Goal: Task Accomplishment & Management: Use online tool/utility

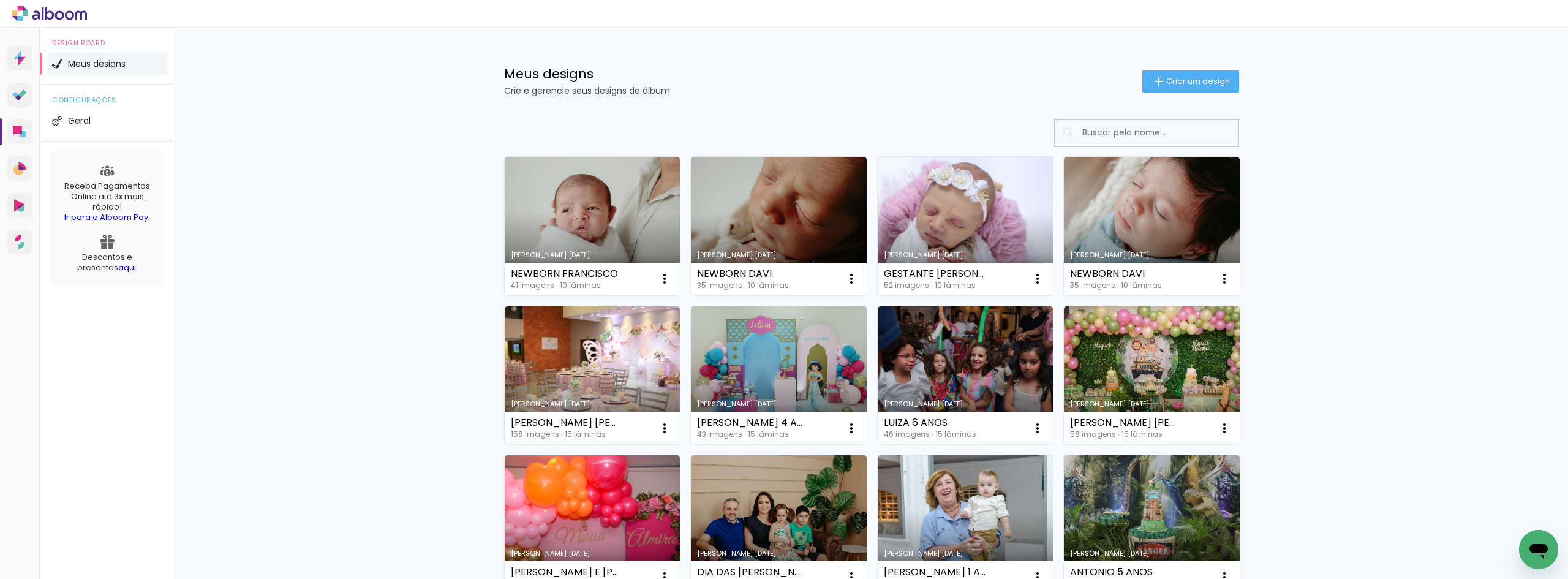
click at [1185, 80] on span "Criar um design" at bounding box center [1198, 81] width 63 height 8
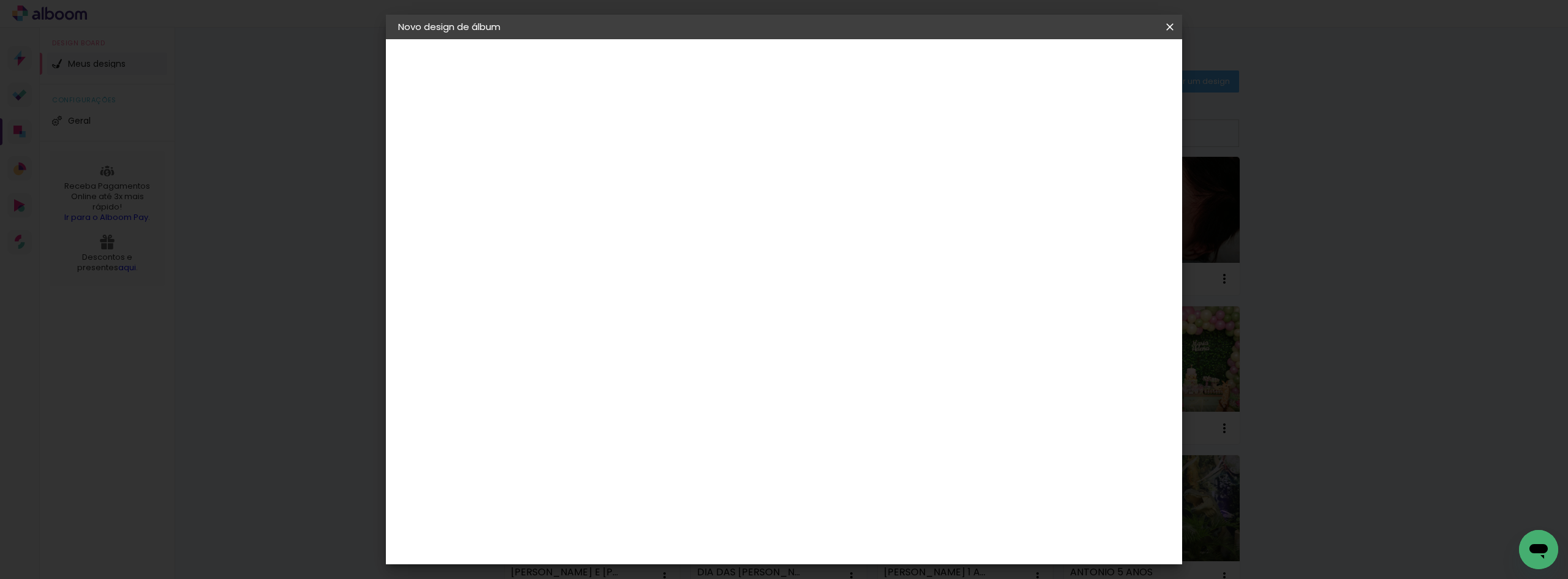
click at [598, 156] on input at bounding box center [598, 164] width 0 height 19
type input "[PERSON_NAME] 3 ANOS"
type paper-input "[PERSON_NAME] 3 ANOS"
click at [0, 0] on slot "Avançar" at bounding box center [0, 0] width 0 height 0
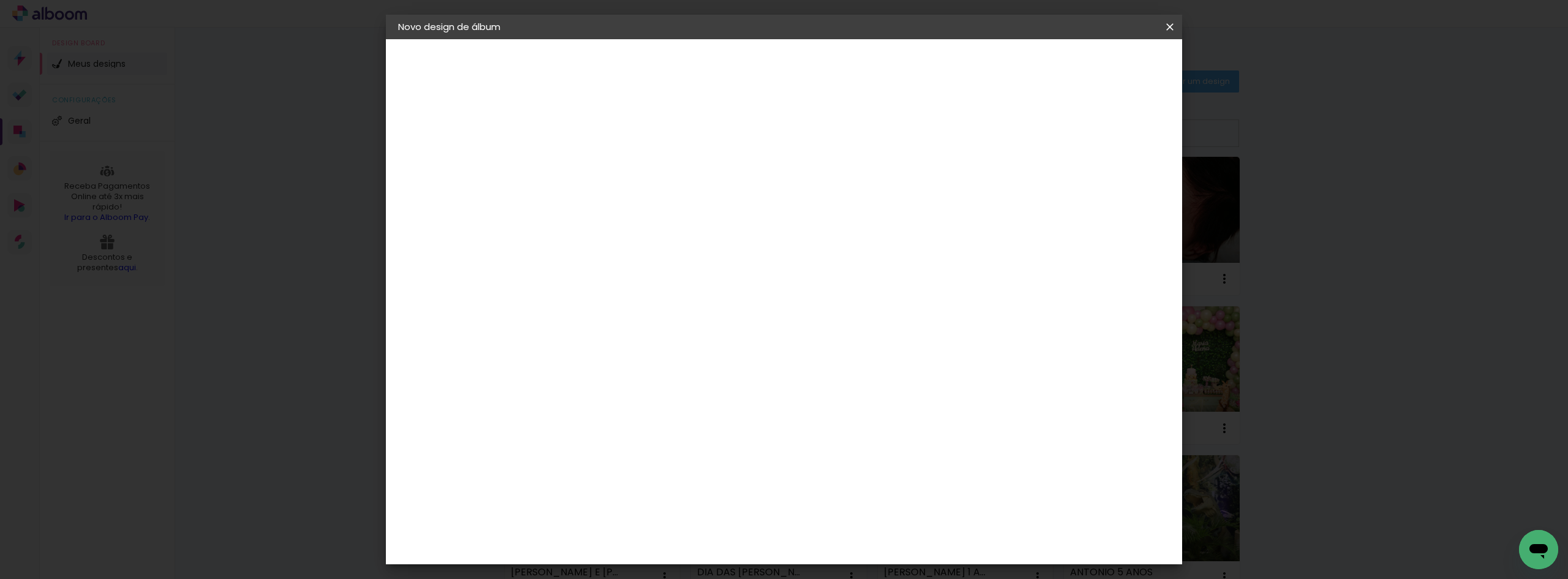
click at [628, 386] on div "Canaan Álbuns" at bounding box center [609, 396] width 38 height 20
click at [660, 449] on paper-item "Clan Color" at bounding box center [629, 464] width 133 height 32
click at [0, 0] on slot "Avançar" at bounding box center [0, 0] width 0 height 0
click at [681, 436] on span "20 × 20" at bounding box center [652, 448] width 57 height 25
click at [0, 0] on slot "Avançar" at bounding box center [0, 0] width 0 height 0
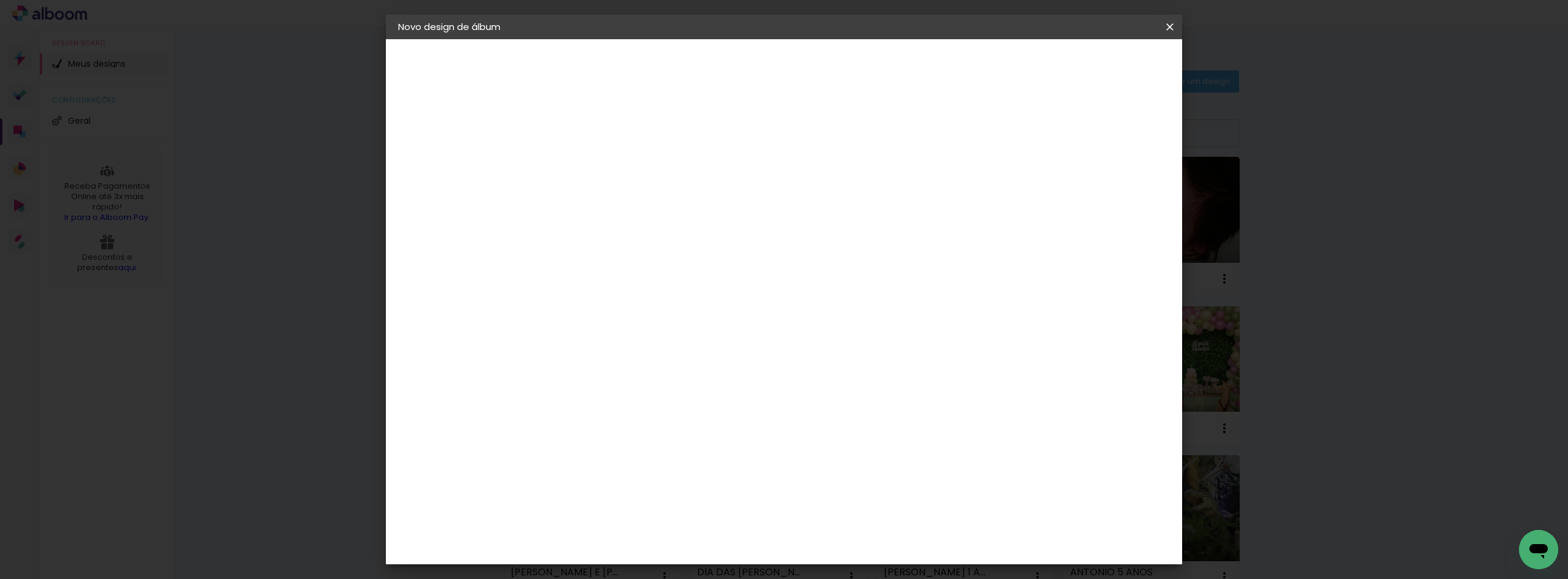
click at [1093, 65] on span "Iniciar design" at bounding box center [1065, 65] width 56 height 9
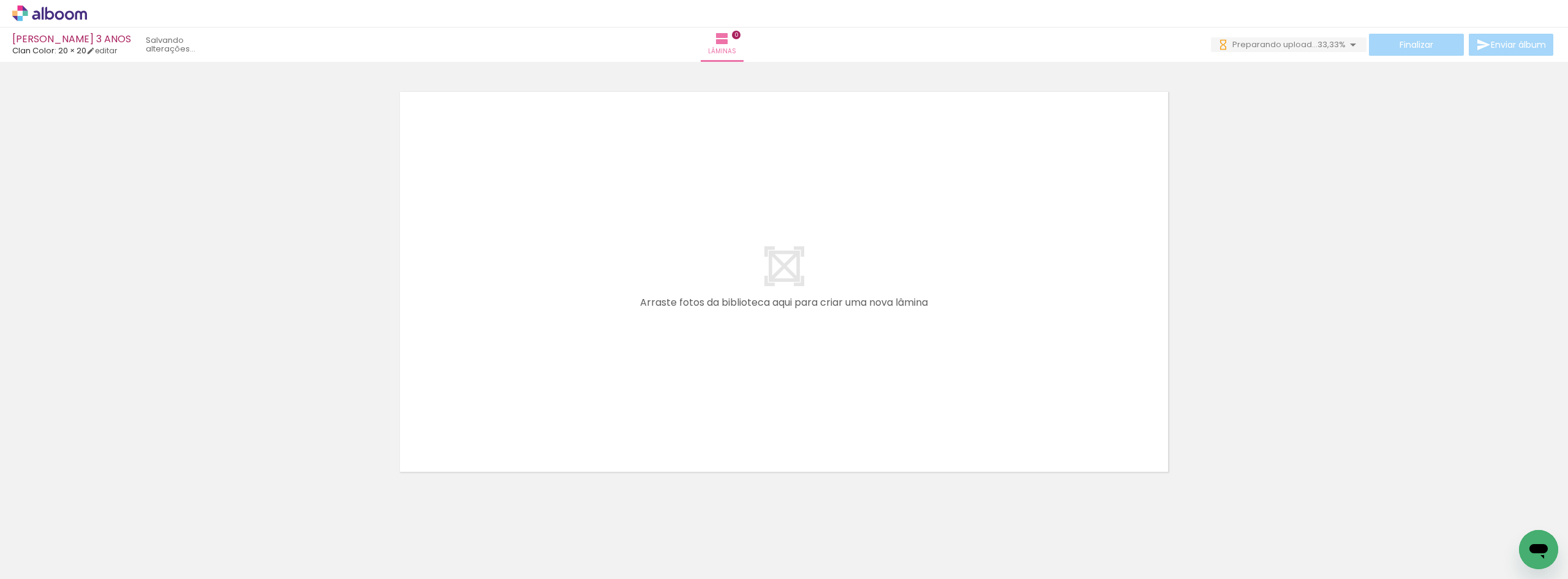
click at [1334, 235] on div at bounding box center [784, 266] width 1568 height 432
click at [83, 280] on div at bounding box center [784, 266] width 1568 height 432
click at [1468, 194] on div at bounding box center [784, 266] width 1568 height 432
click at [1273, 349] on div at bounding box center [784, 266] width 1568 height 432
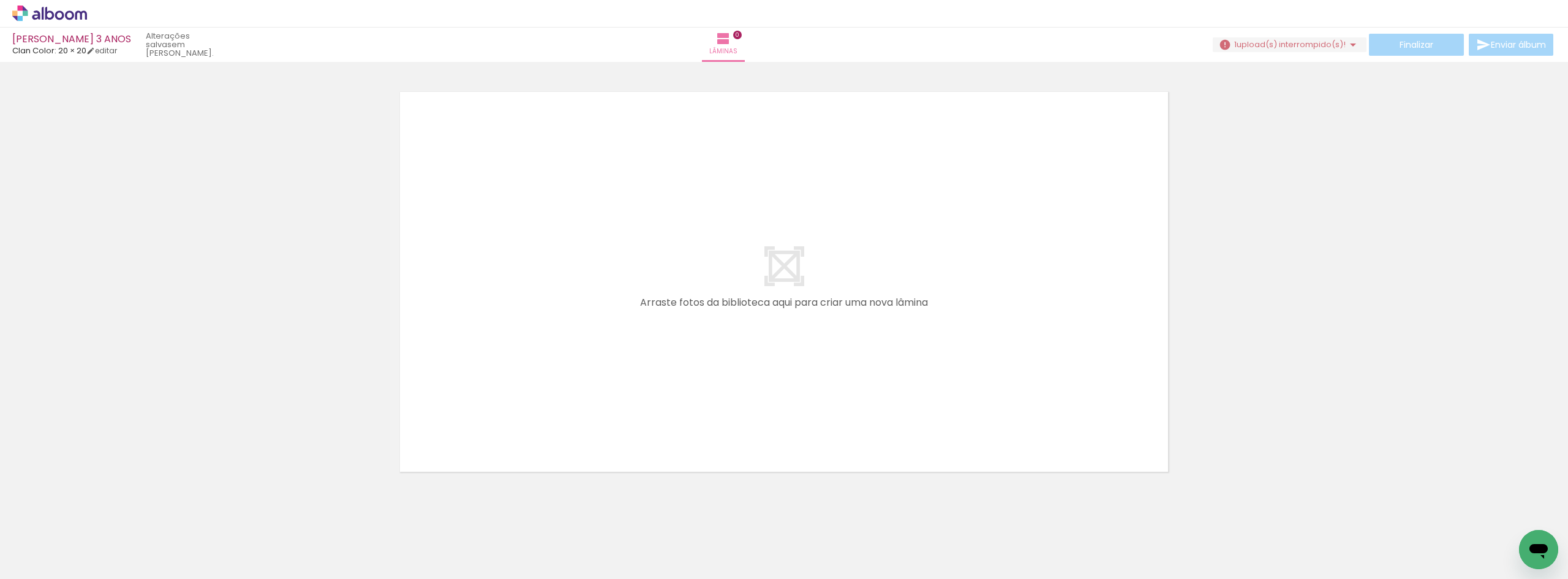
click at [1298, 40] on span "upload(s) interrompido(s)!" at bounding box center [1291, 45] width 109 height 12
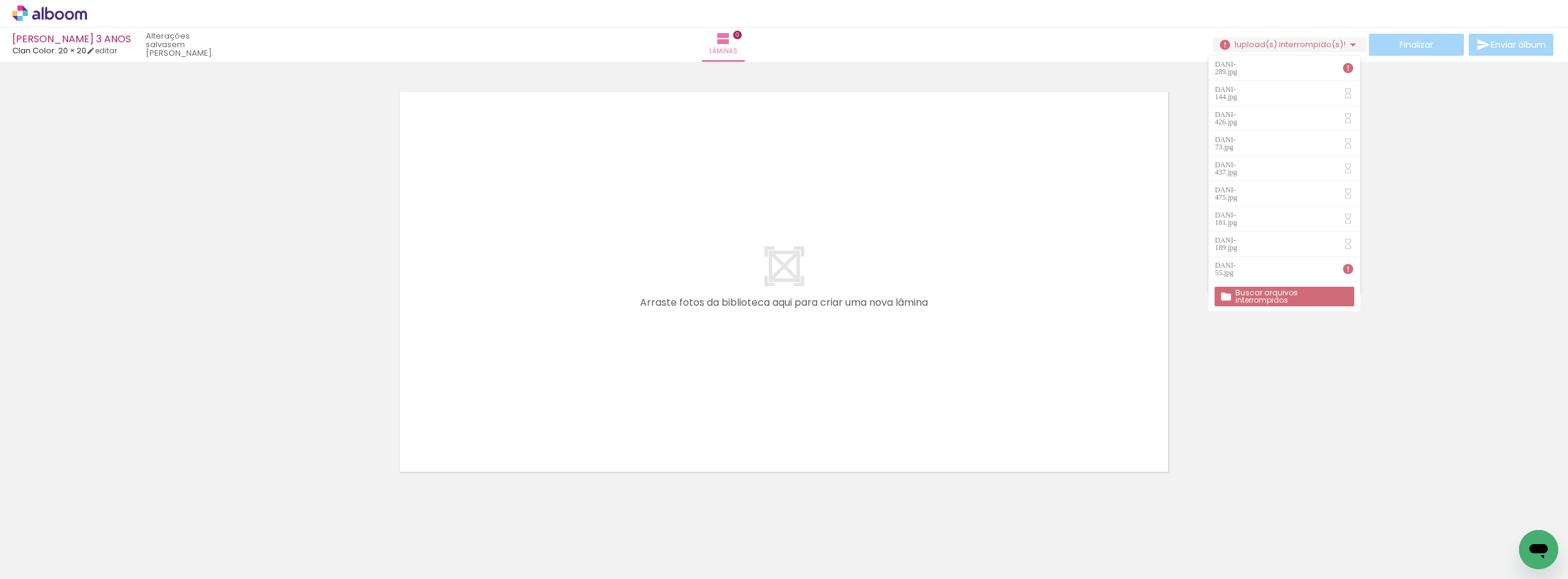
click at [1461, 212] on div at bounding box center [784, 266] width 1568 height 432
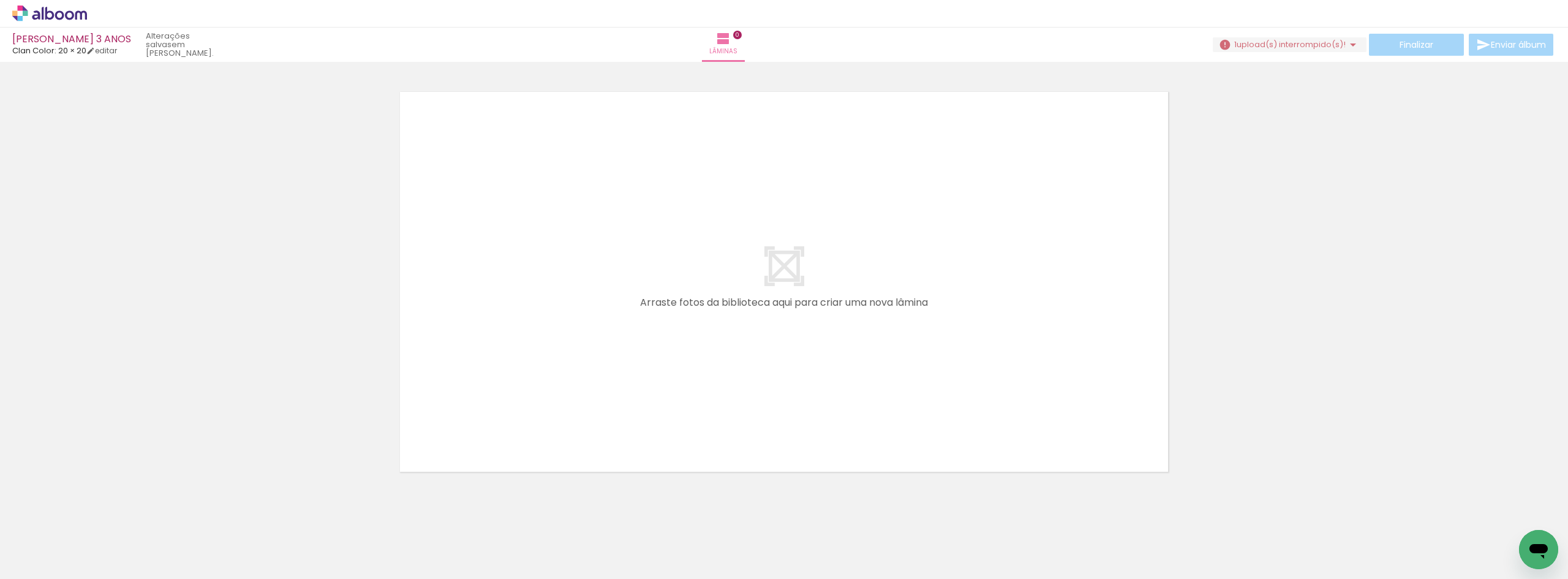
click at [1365, 161] on div at bounding box center [784, 266] width 1568 height 432
click at [1360, 159] on div at bounding box center [784, 266] width 1568 height 432
click at [1446, 254] on div at bounding box center [784, 266] width 1568 height 432
click at [1293, 41] on span "upload(s) interrompido(s)!" at bounding box center [1291, 45] width 109 height 12
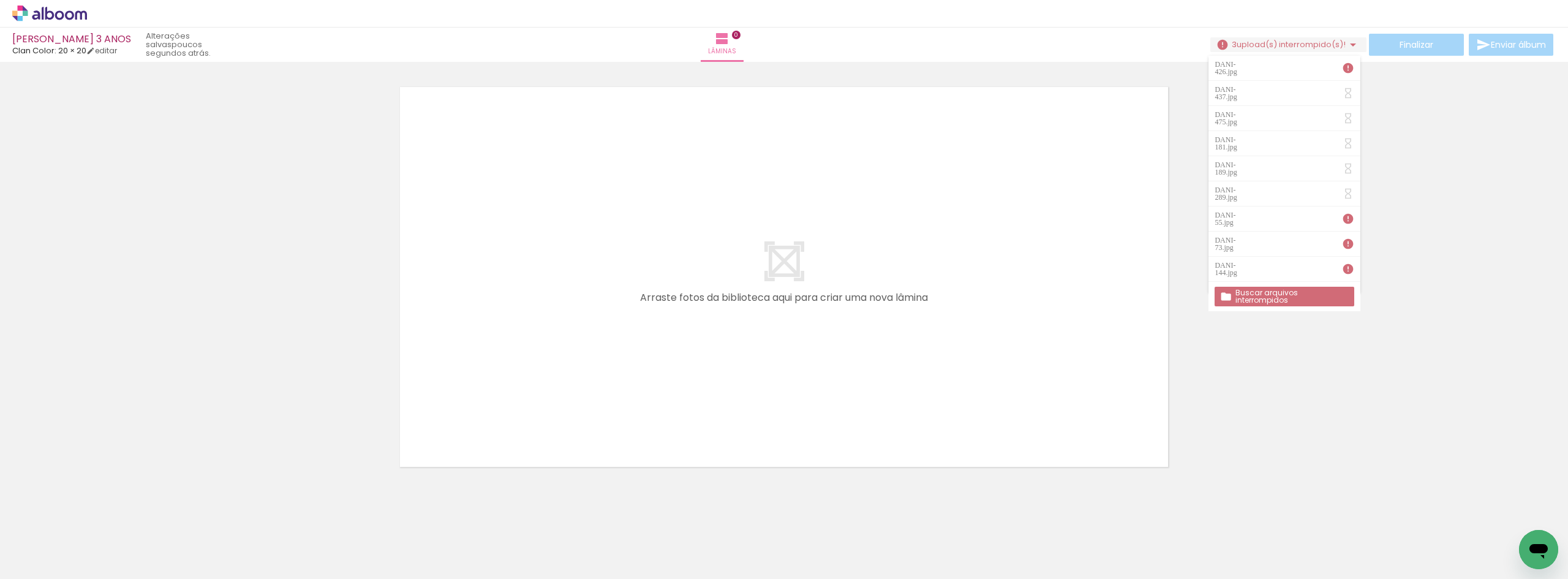
scroll to position [0, 0]
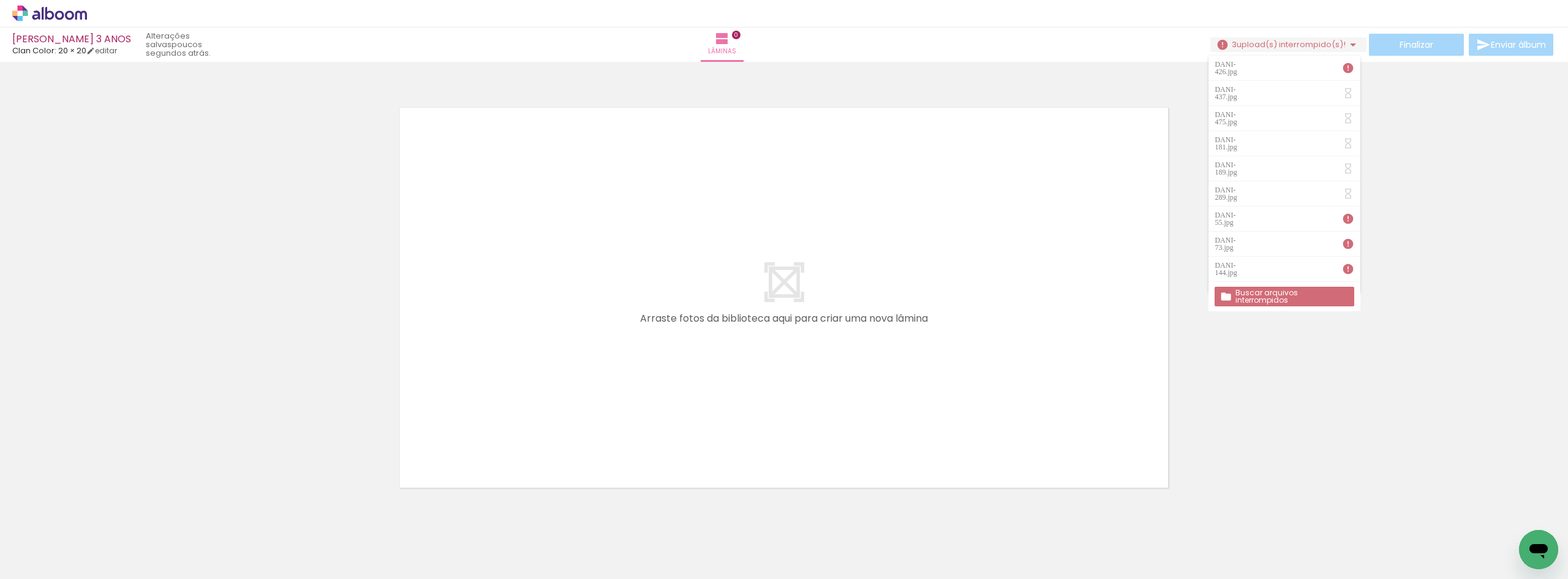
click at [1491, 181] on div at bounding box center [784, 282] width 1568 height 432
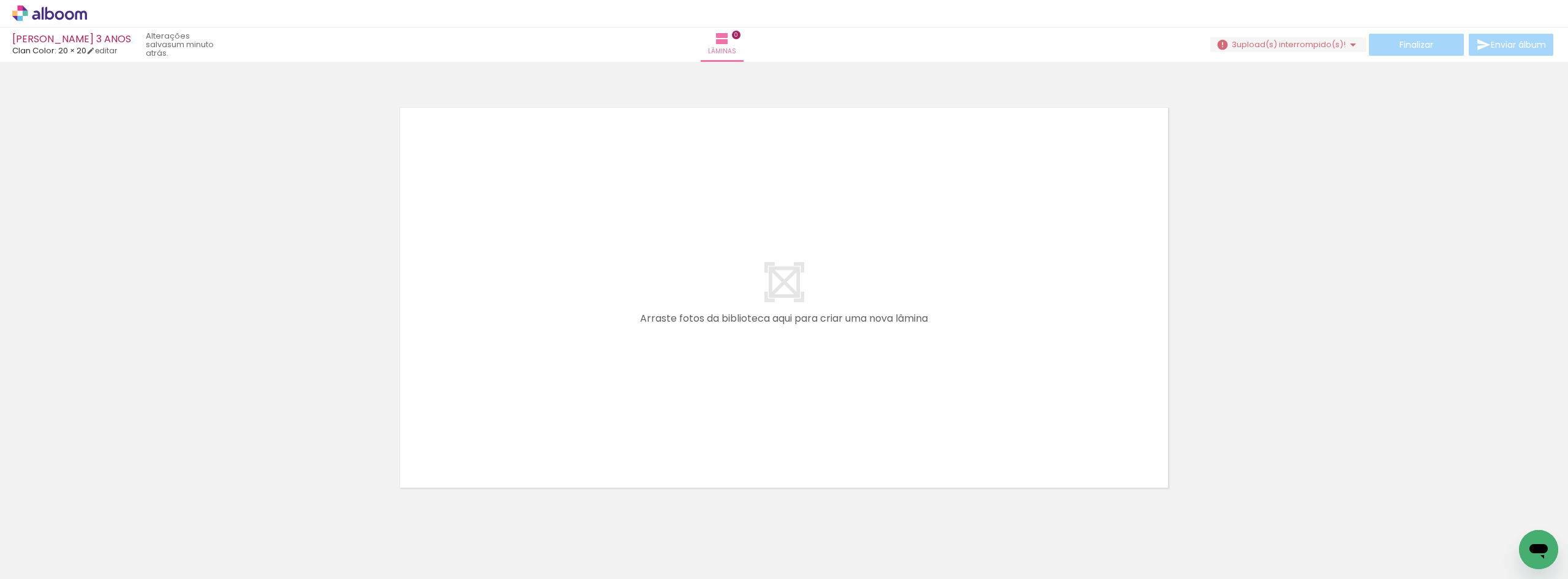
click at [1339, 298] on div at bounding box center [784, 282] width 1568 height 432
click at [1326, 47] on span "upload(s) interrompido(s)!" at bounding box center [1291, 45] width 109 height 12
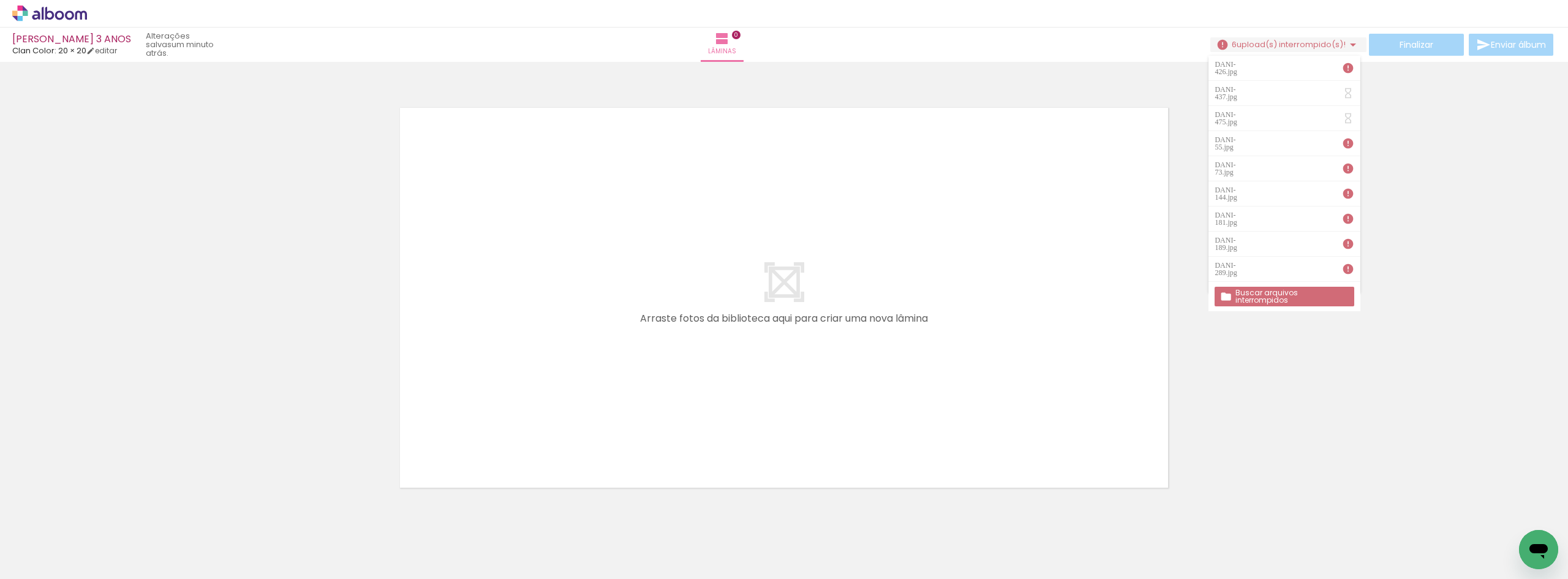
click at [0, 0] on slot "Buscar arquivos interrompidos" at bounding box center [0, 0] width 0 height 0
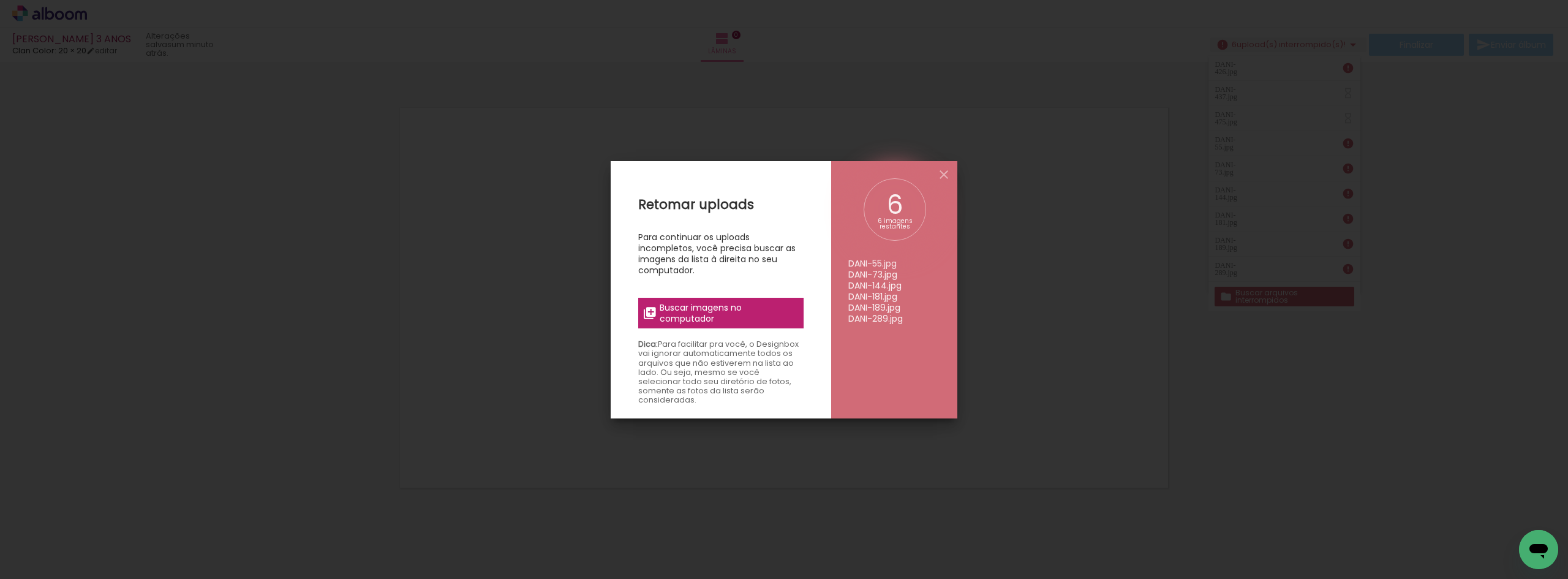
click at [746, 322] on span "Buscar imagens no computador" at bounding box center [728, 313] width 137 height 22
click at [0, 0] on input "file" at bounding box center [0, 0] width 0 height 0
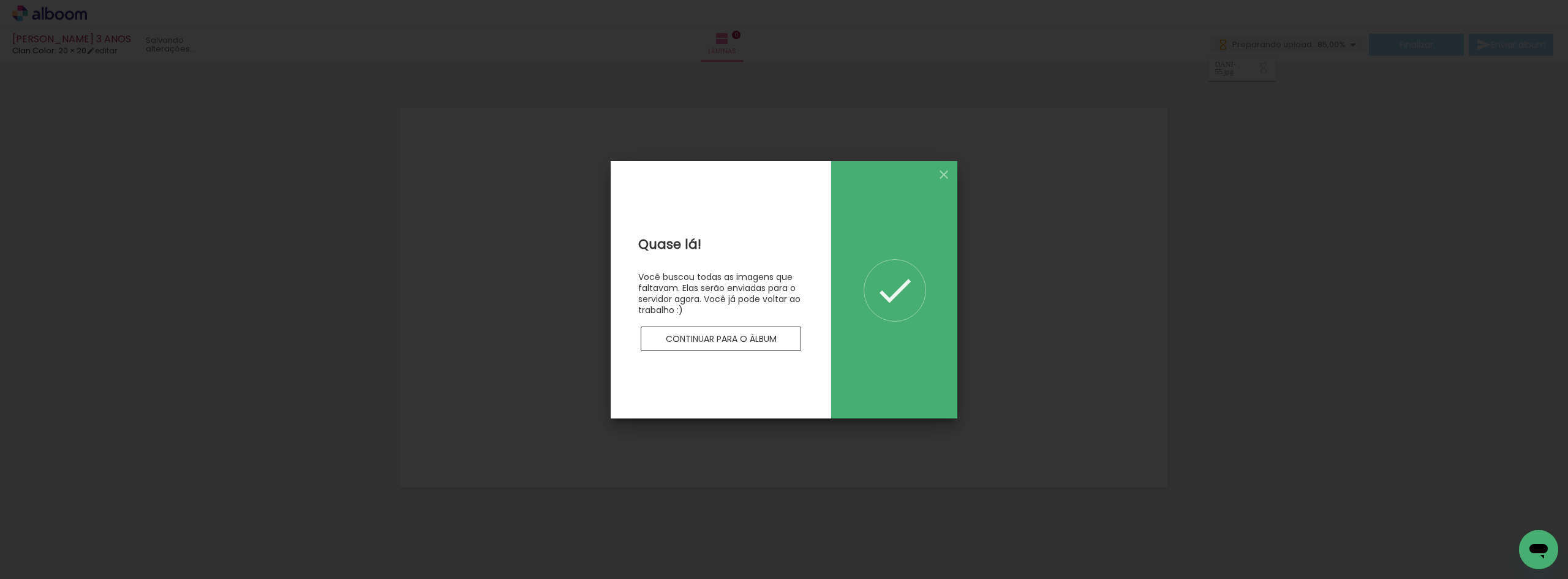
click at [0, 0] on slot "Continuar para o álbum" at bounding box center [0, 0] width 0 height 0
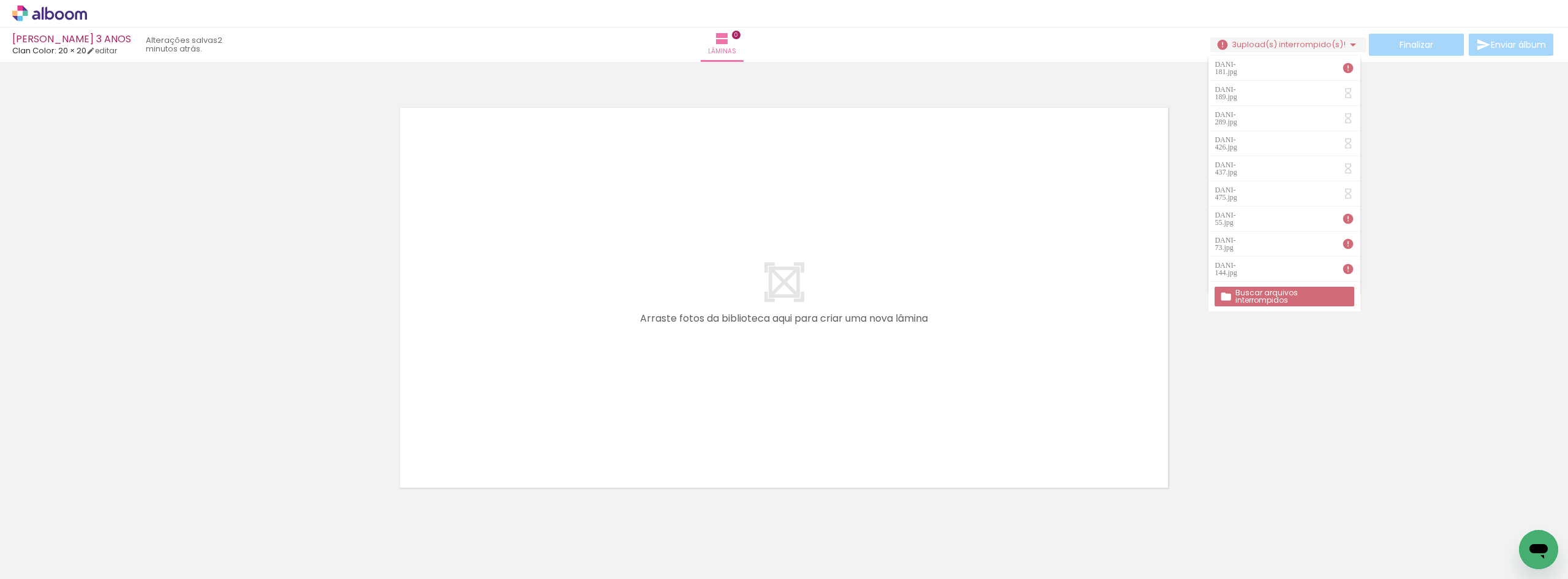
click at [1482, 284] on div at bounding box center [784, 282] width 1568 height 432
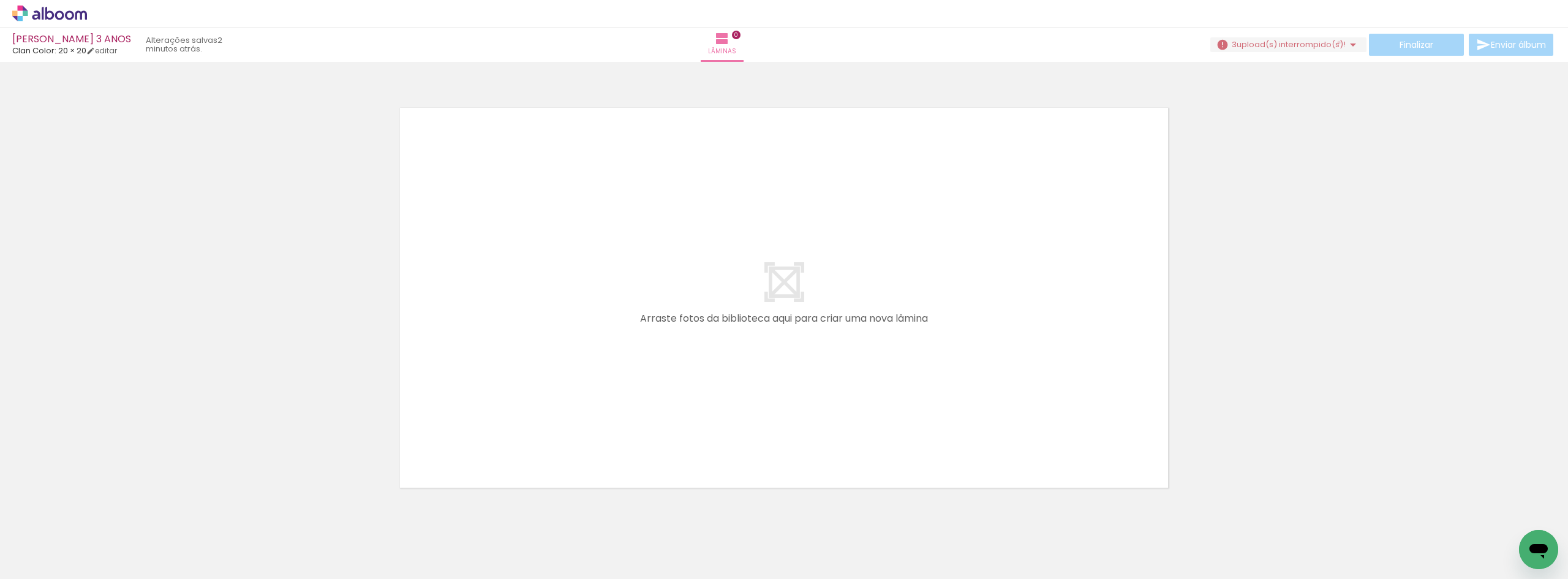
click at [1334, 42] on span "upload(s) interrompido(s)!" at bounding box center [1291, 45] width 109 height 12
click at [1320, 42] on span "upload(s) interrompido(s)!" at bounding box center [1291, 45] width 109 height 12
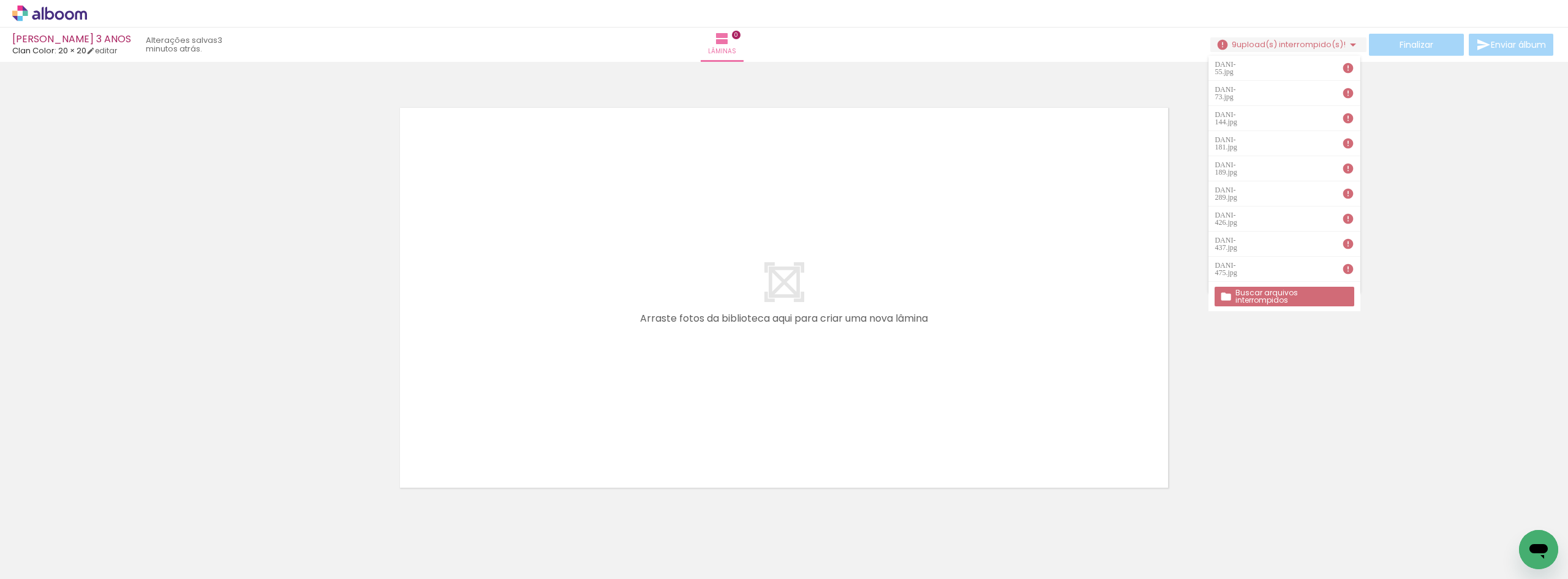
click at [1310, 287] on paper-button "Buscar arquivos interrompidos" at bounding box center [1284, 296] width 139 height 20
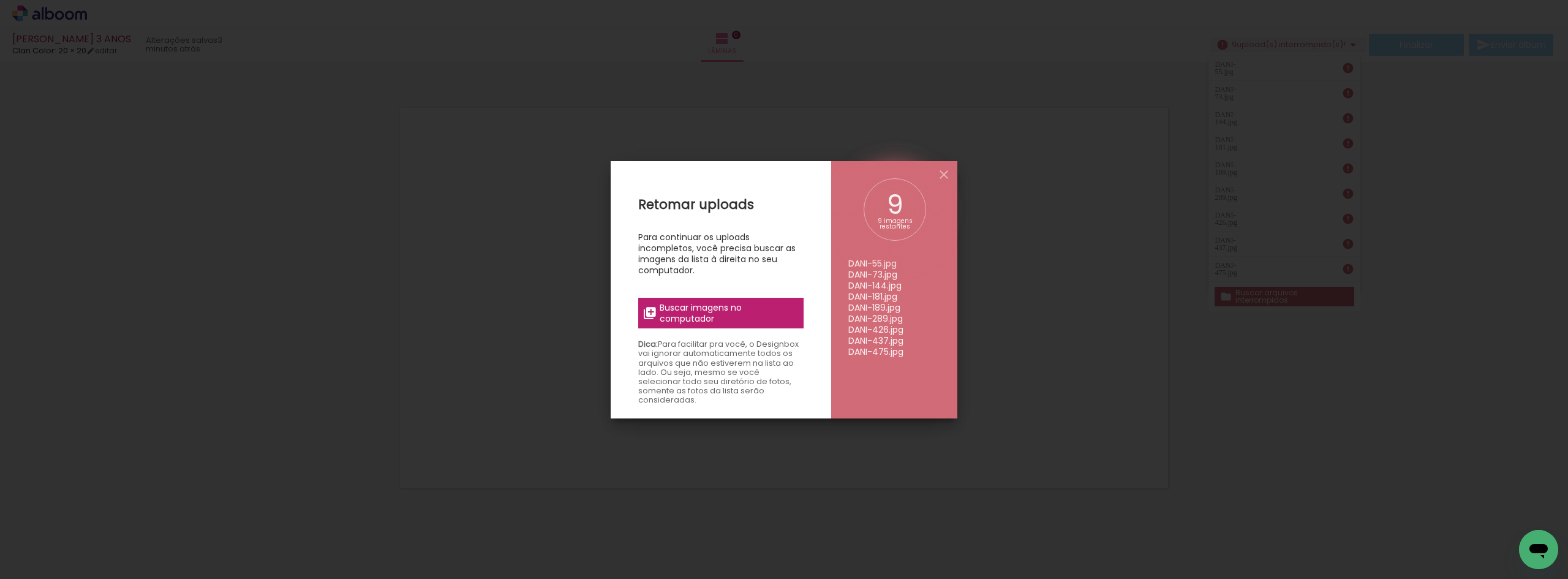
click at [689, 320] on span "Buscar imagens no computador" at bounding box center [728, 313] width 137 height 22
click at [0, 0] on input "file" at bounding box center [0, 0] width 0 height 0
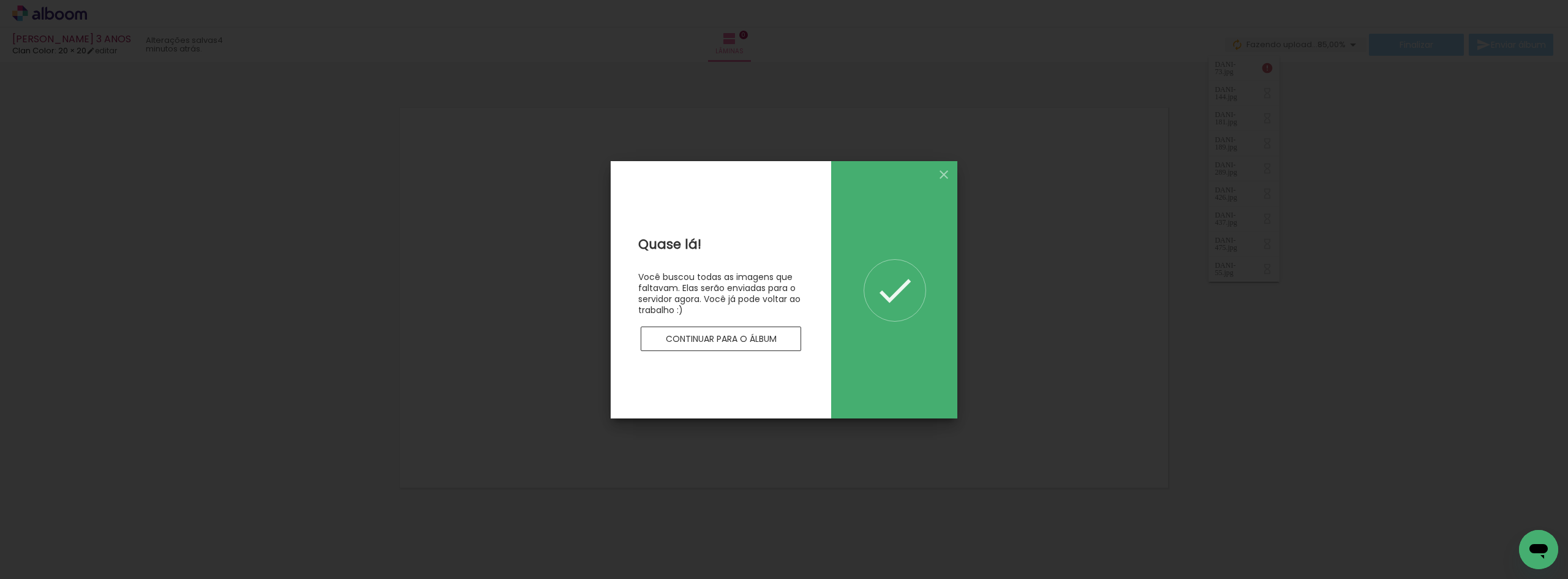
click at [0, 0] on slot "Continuar para o álbum" at bounding box center [0, 0] width 0 height 0
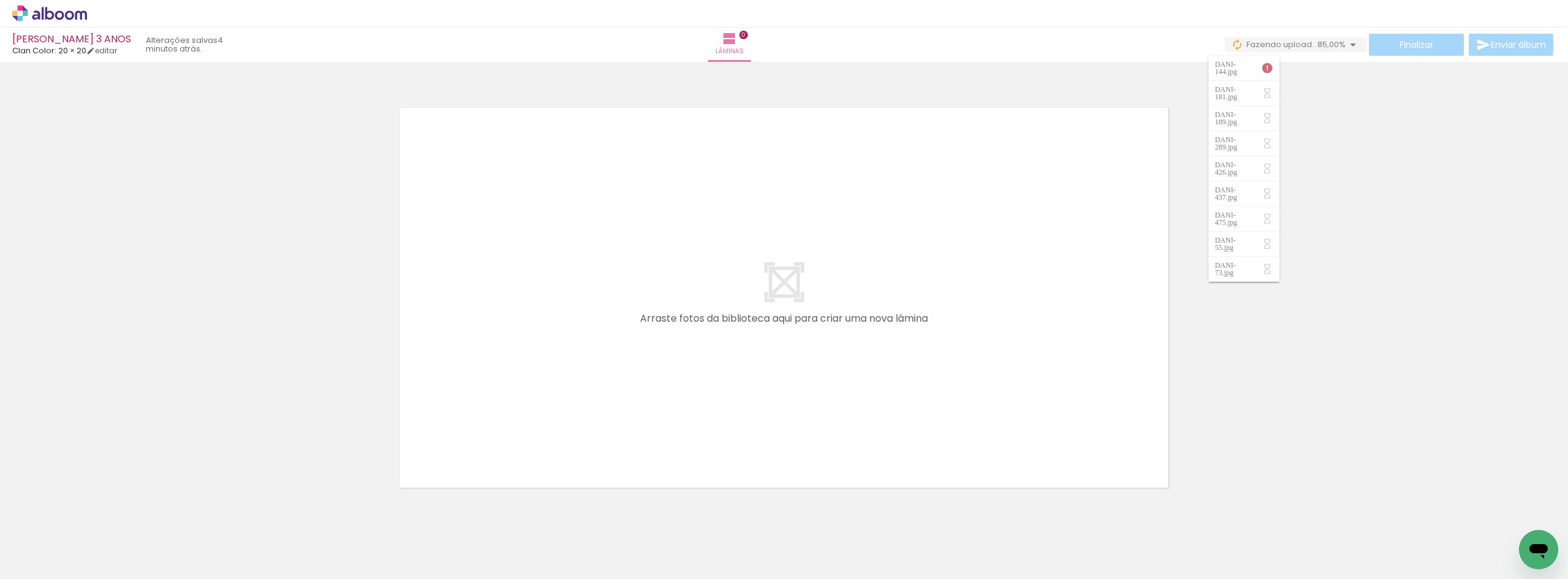
click at [1272, 68] on iron-icon at bounding box center [1267, 68] width 12 height 12
click at [1269, 68] on iron-icon at bounding box center [1267, 68] width 12 height 12
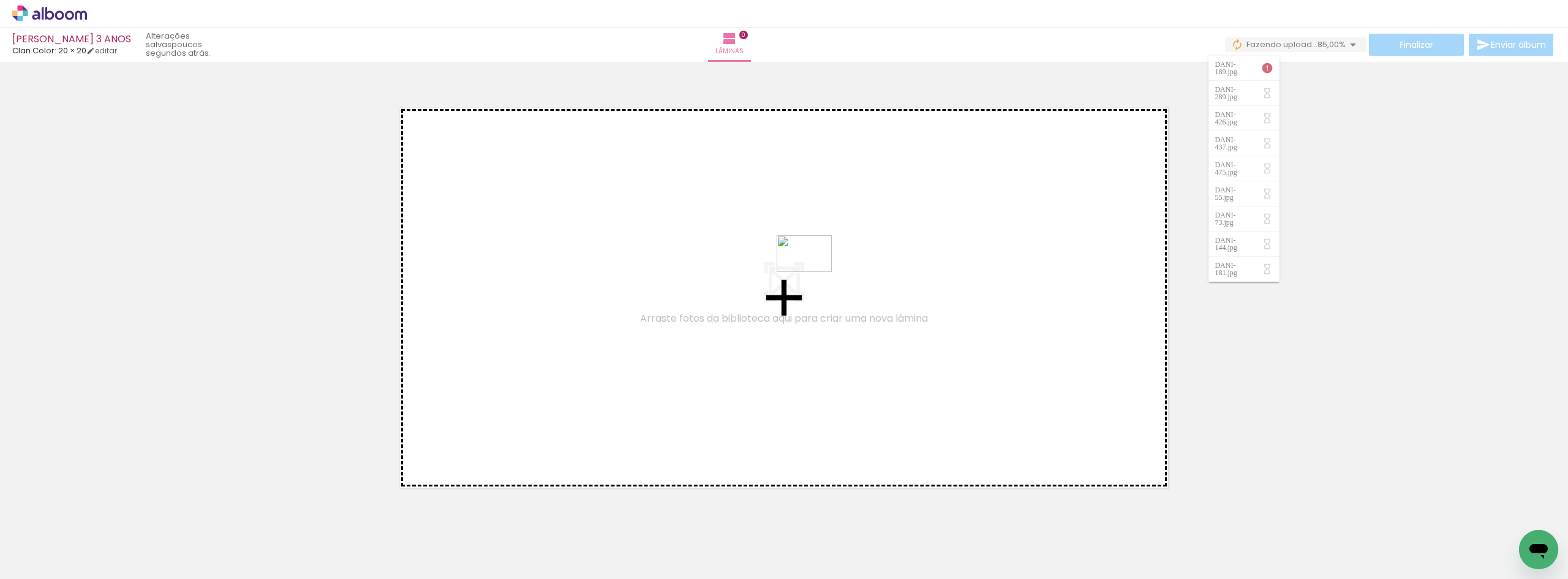
drag, startPoint x: 1327, startPoint y: 540, endPoint x: 813, endPoint y: 272, distance: 579.7
click at [813, 272] on quentale-workspace at bounding box center [784, 290] width 1568 height 579
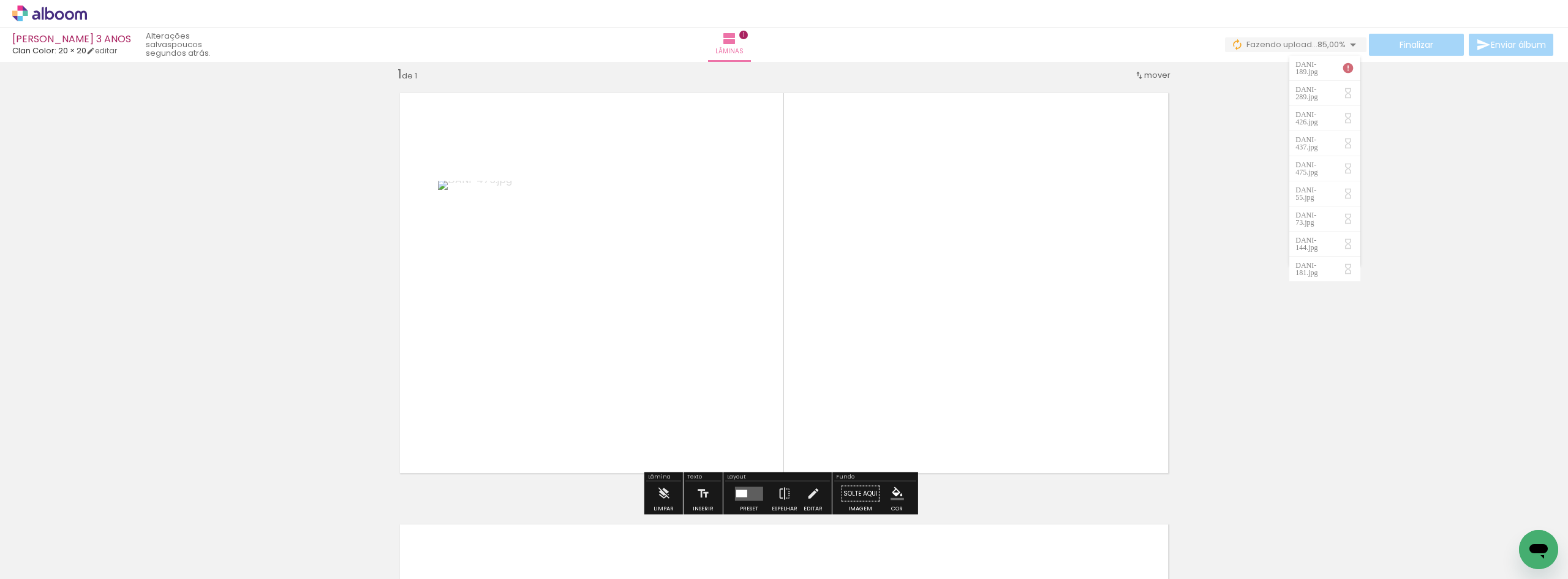
scroll to position [16, 0]
click at [548, 296] on quentale-photo at bounding box center [591, 282] width 307 height 205
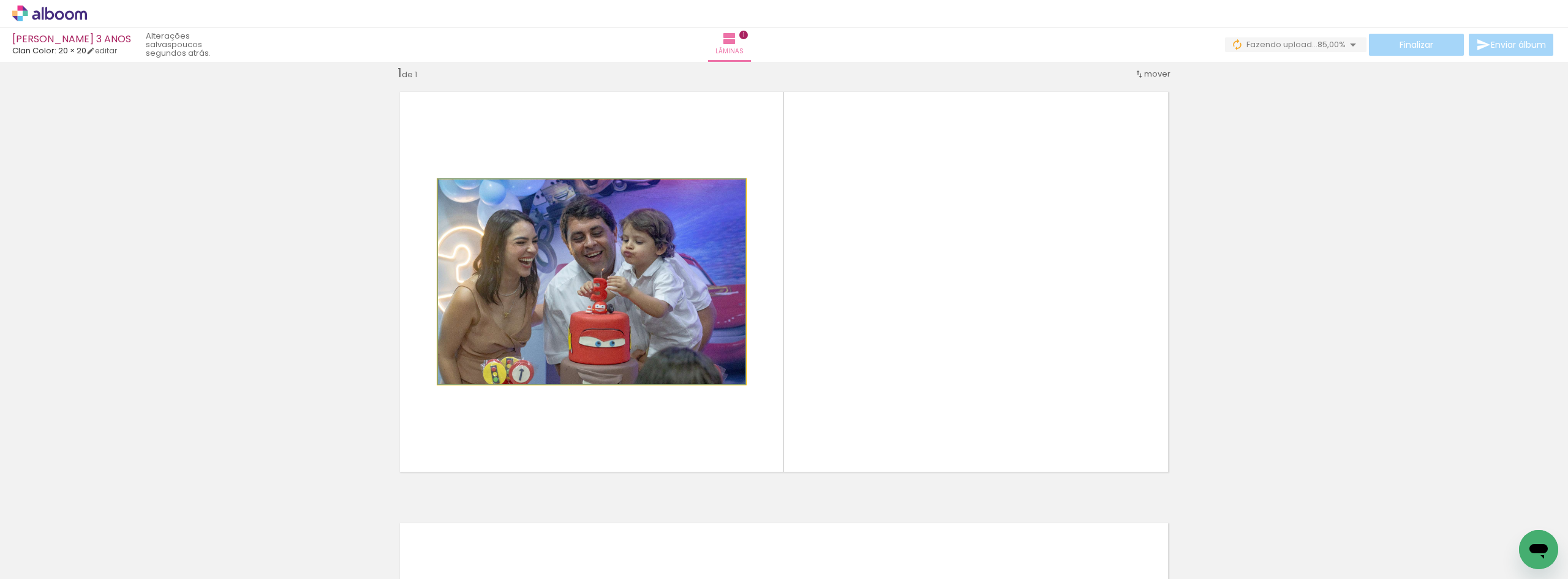
drag, startPoint x: 460, startPoint y: 190, endPoint x: 394, endPoint y: 207, distance: 68.2
type paper-slider "100"
click at [394, 207] on quentale-layouter at bounding box center [784, 282] width 789 height 401
click at [1340, 45] on span "85,00%" at bounding box center [1331, 45] width 28 height 12
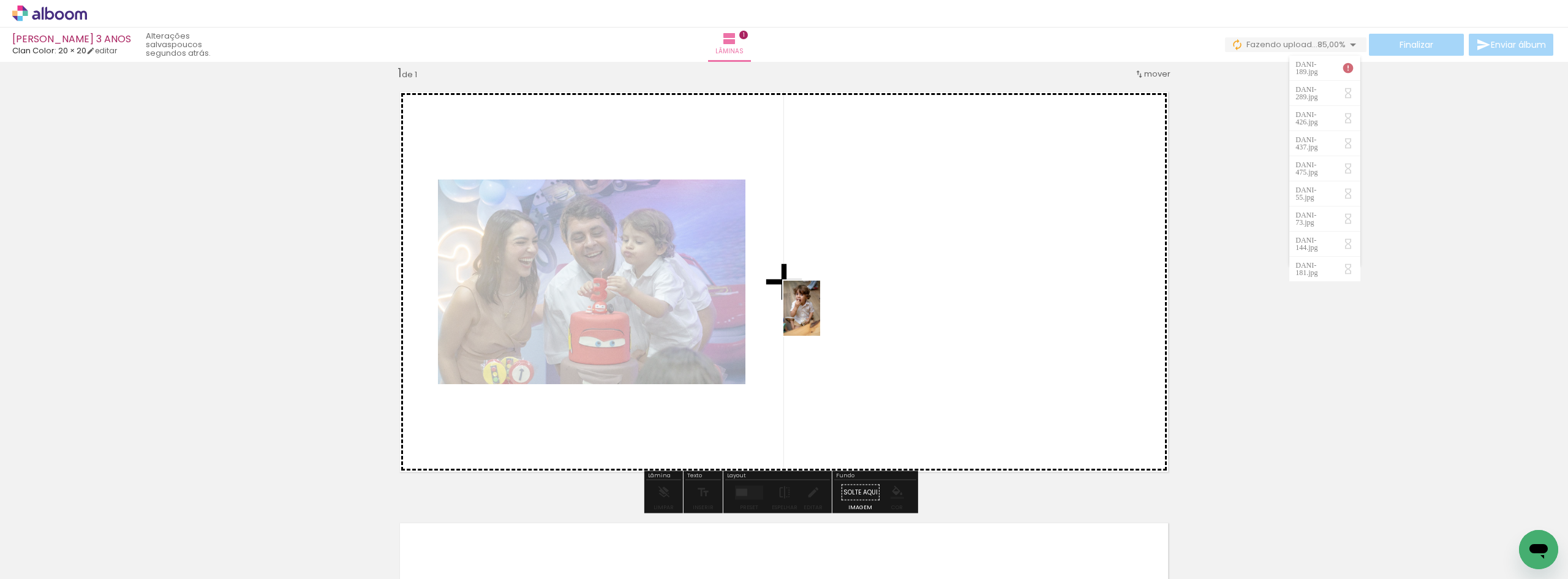
drag, startPoint x: 714, startPoint y: 552, endPoint x: 820, endPoint y: 318, distance: 256.9
click at [820, 318] on quentale-workspace at bounding box center [784, 290] width 1568 height 579
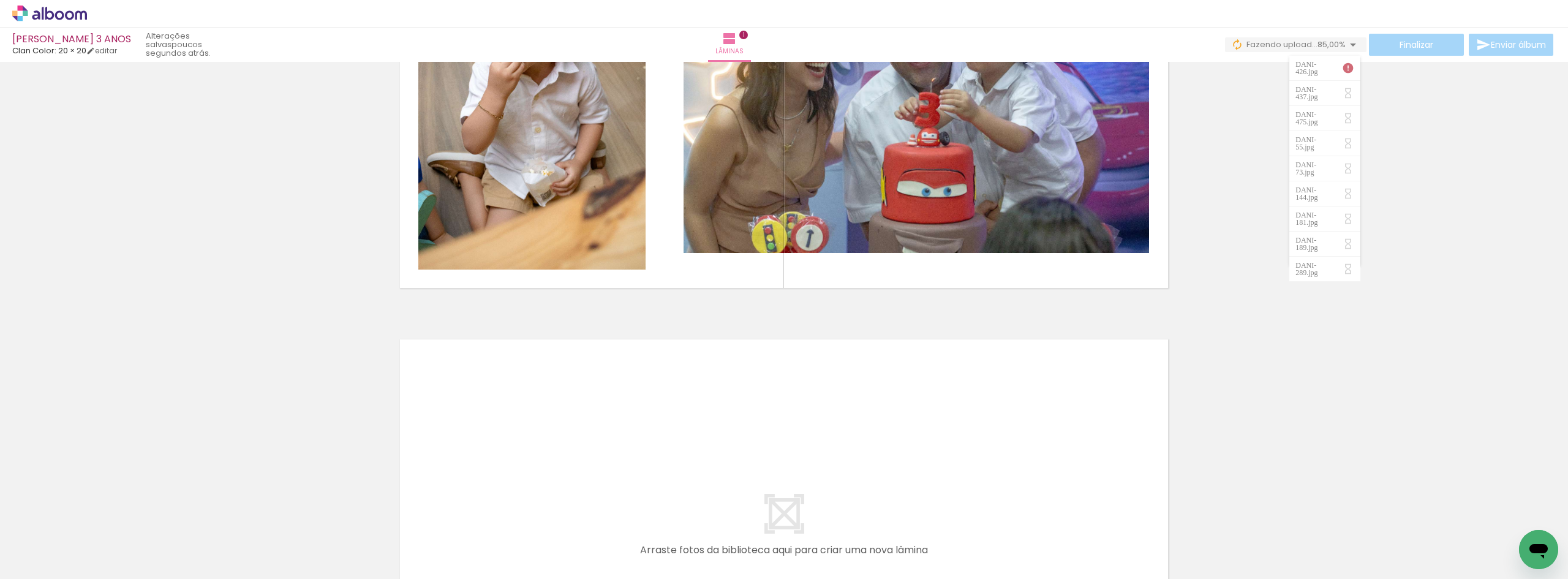
scroll to position [0, 1749]
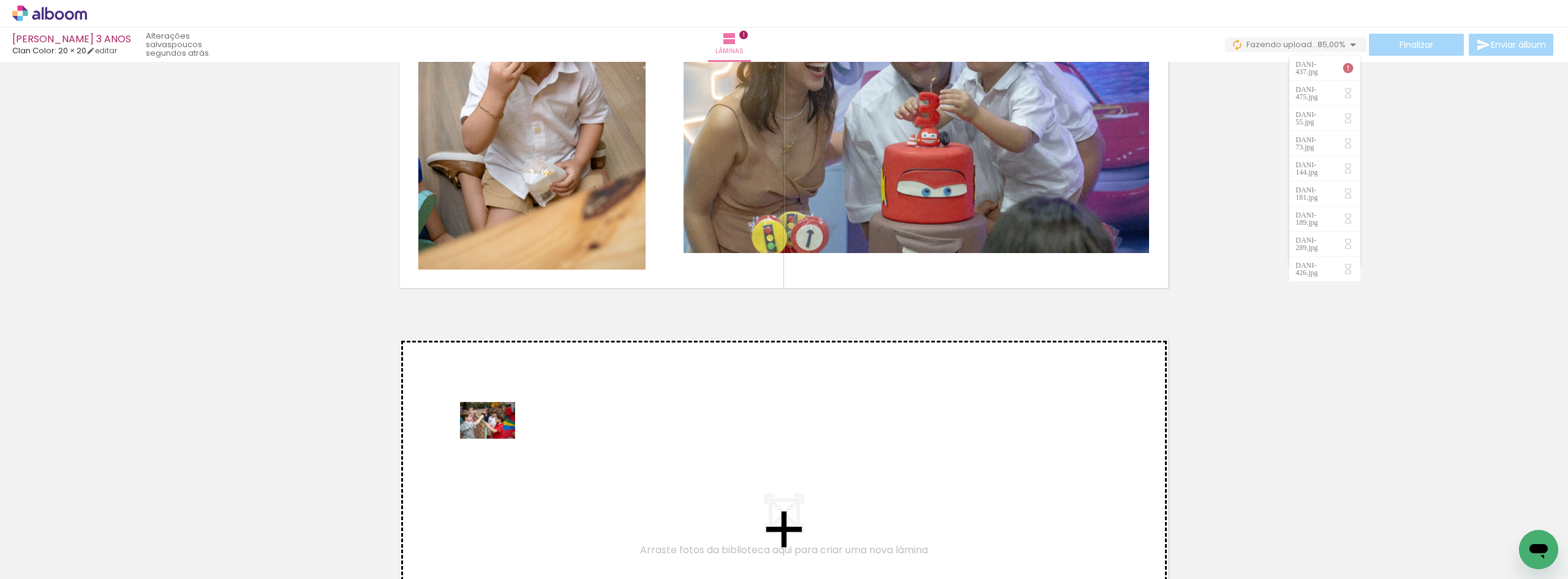
drag, startPoint x: 507, startPoint y: 534, endPoint x: 496, endPoint y: 439, distance: 95.6
click at [496, 439] on quentale-workspace at bounding box center [784, 290] width 1568 height 579
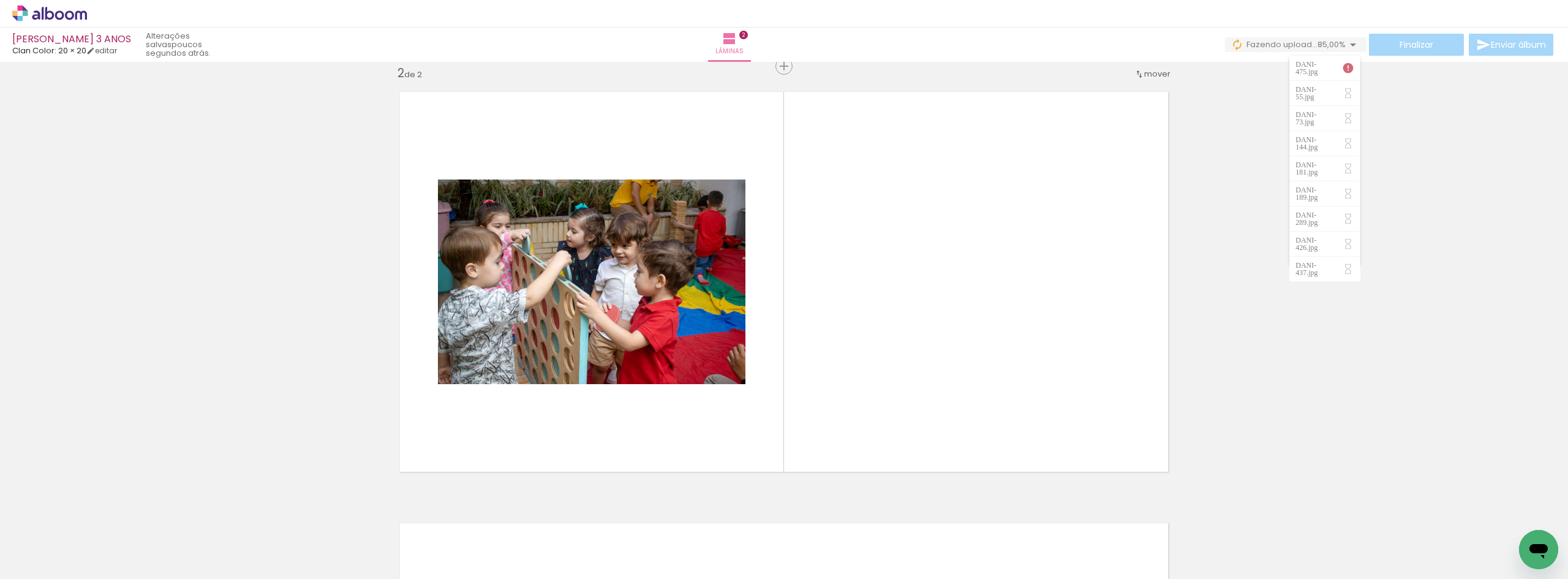
scroll to position [0, 2178]
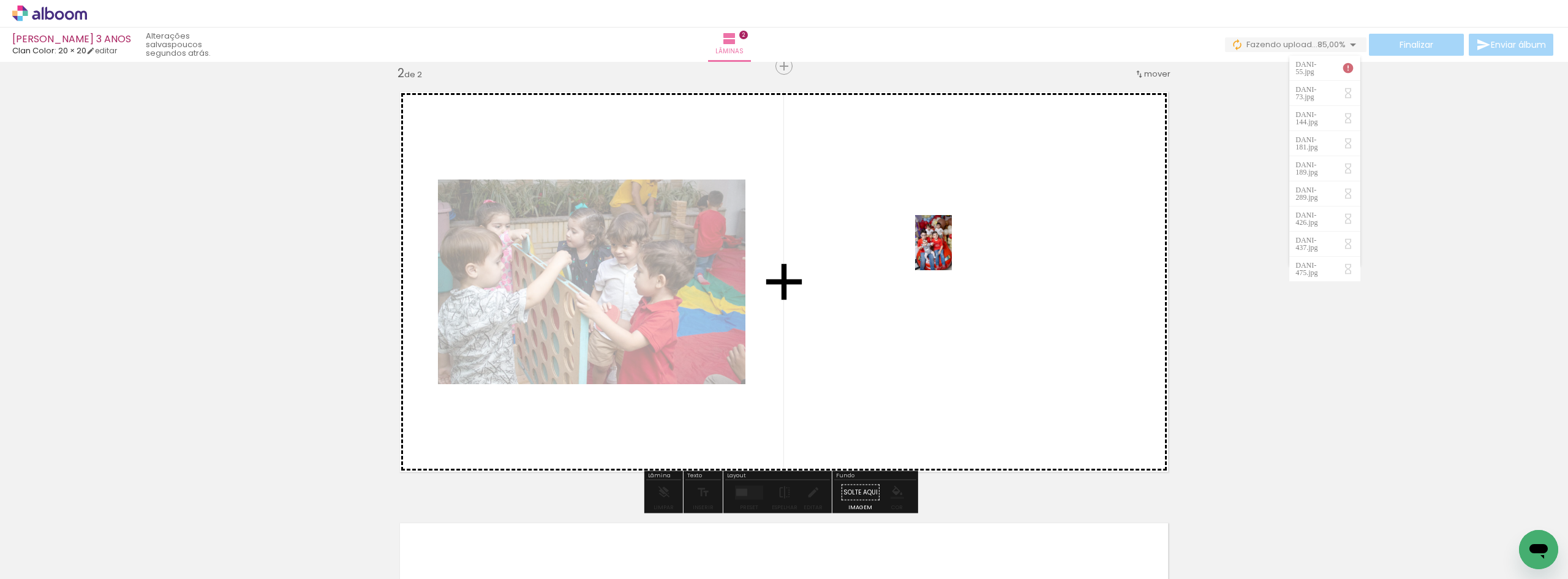
drag, startPoint x: 1383, startPoint y: 541, endPoint x: 993, endPoint y: 292, distance: 462.7
click at [950, 250] on quentale-workspace at bounding box center [784, 290] width 1568 height 579
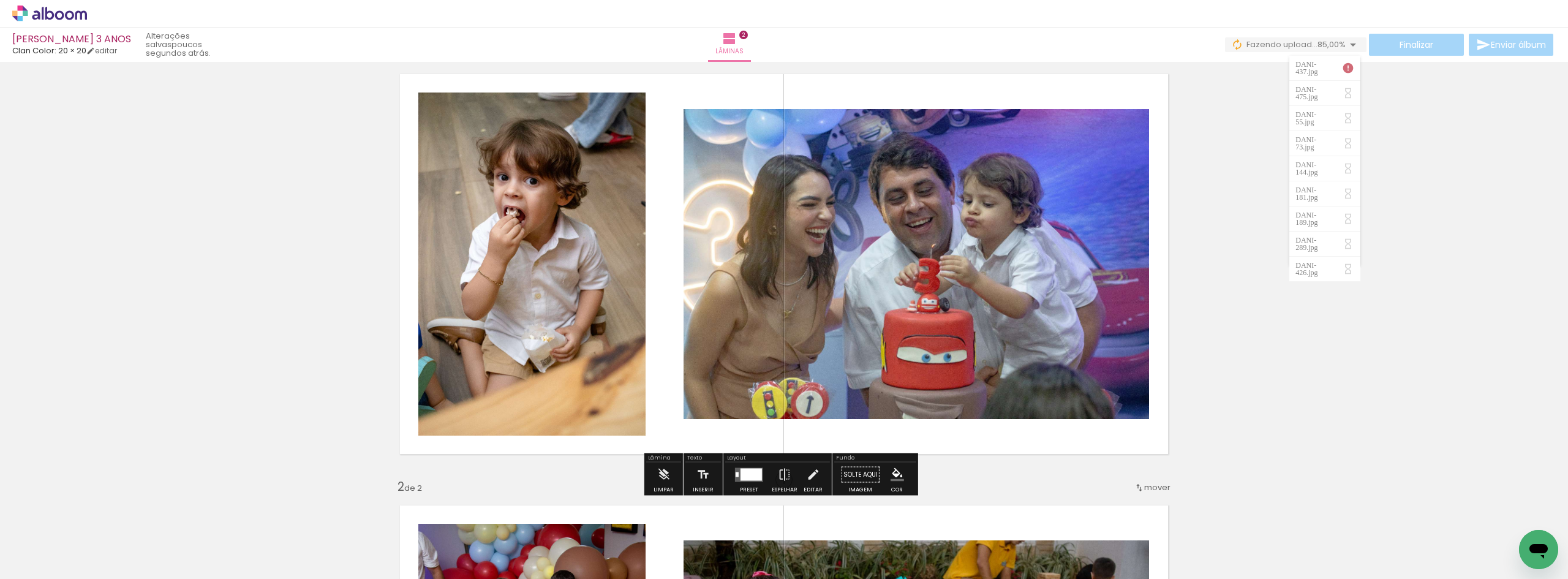
scroll to position [0, 0]
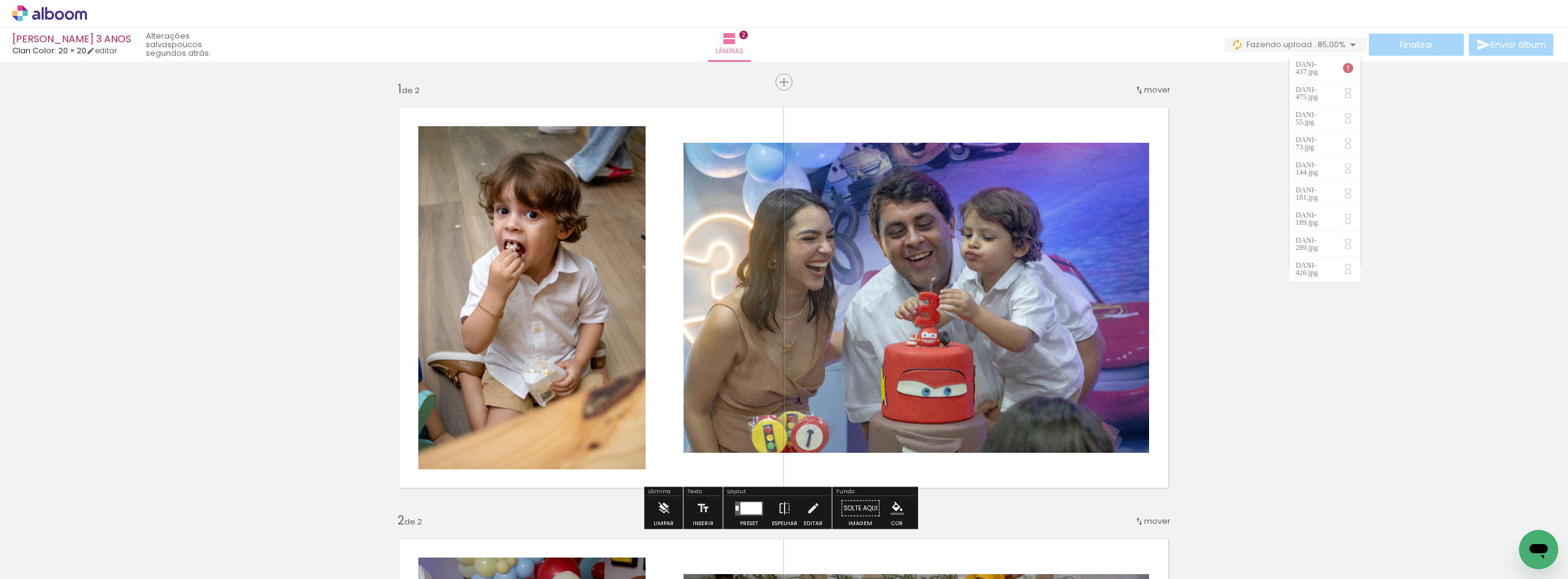
click at [1279, 47] on span "Fazendo upload..." at bounding box center [1281, 45] width 71 height 12
click at [1280, 46] on span "Fazendo upload..." at bounding box center [1281, 45] width 71 height 12
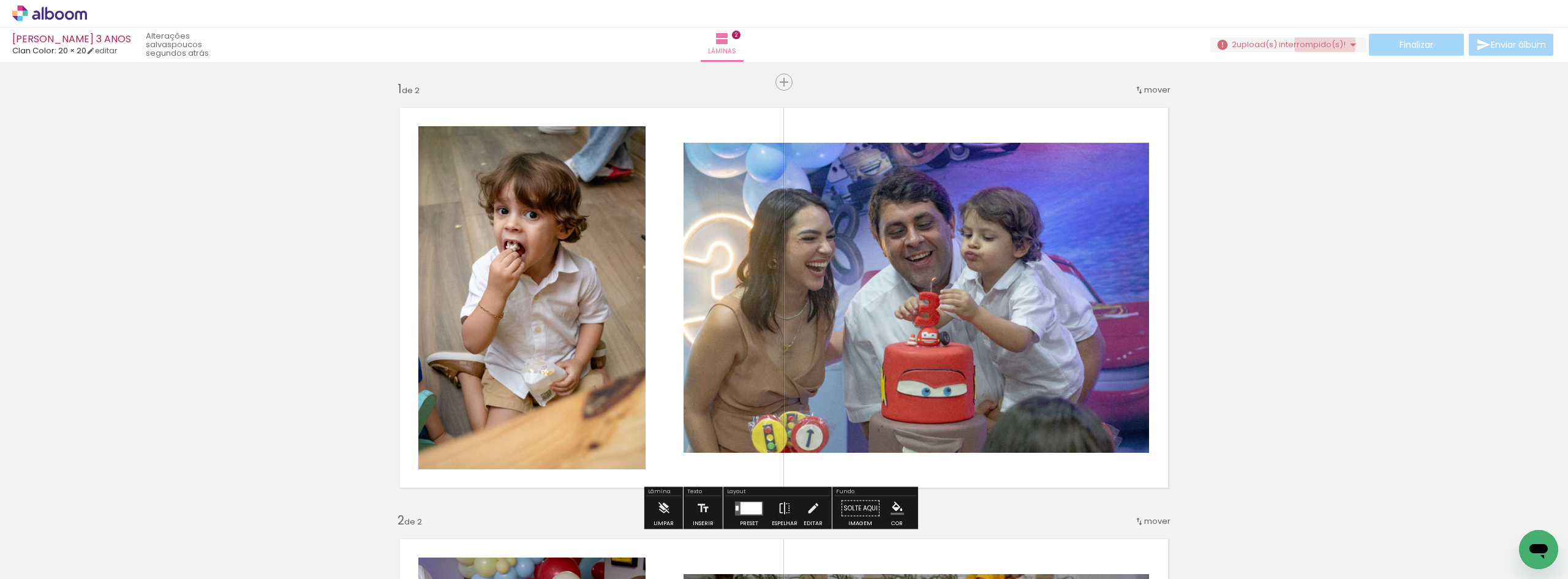
click at [1320, 44] on span "upload(s) interrompido(s)!" at bounding box center [1291, 45] width 109 height 12
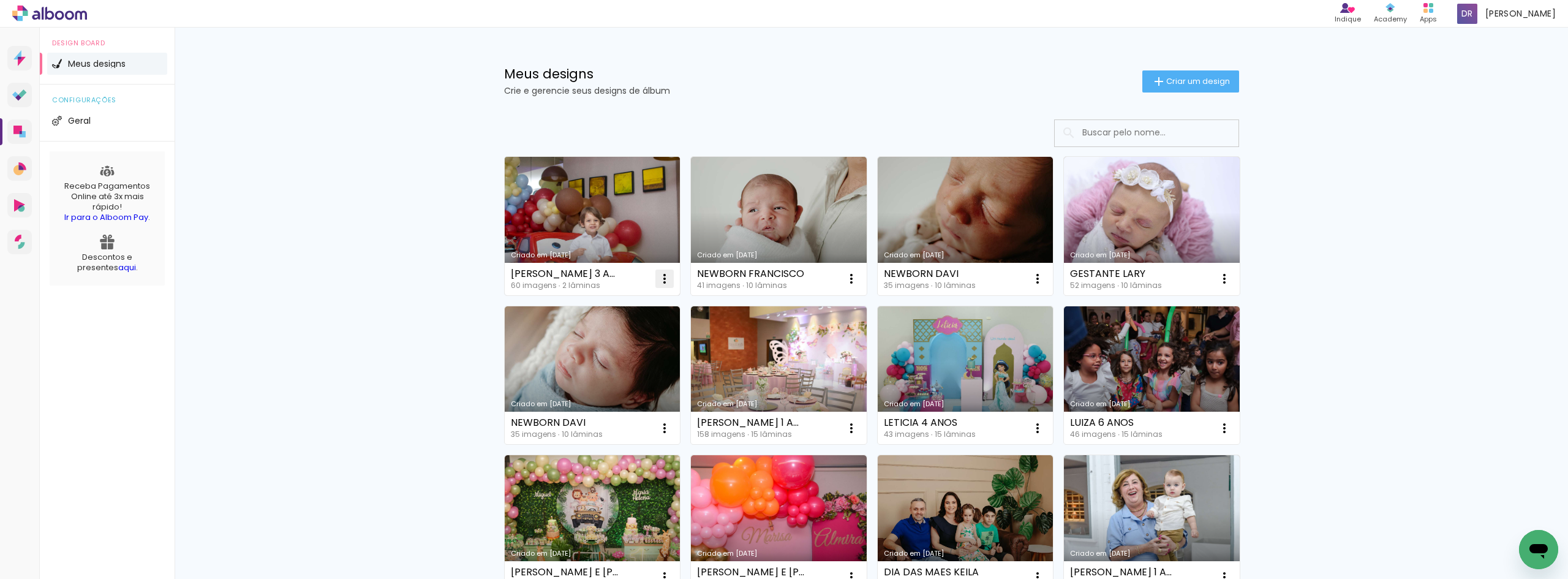
click at [664, 273] on iron-icon at bounding box center [664, 278] width 15 height 15
click at [604, 352] on paper-item "Excluir" at bounding box center [611, 360] width 121 height 25
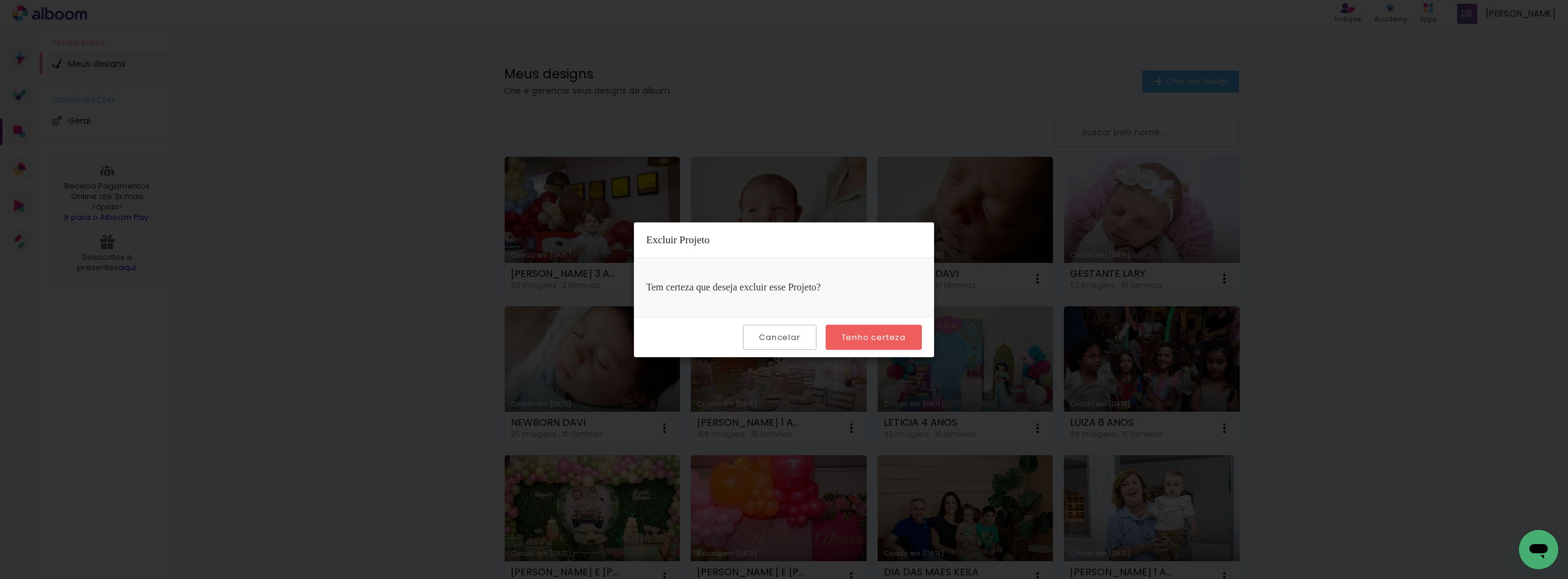
click at [0, 0] on slot "Tenho certeza" at bounding box center [0, 0] width 0 height 0
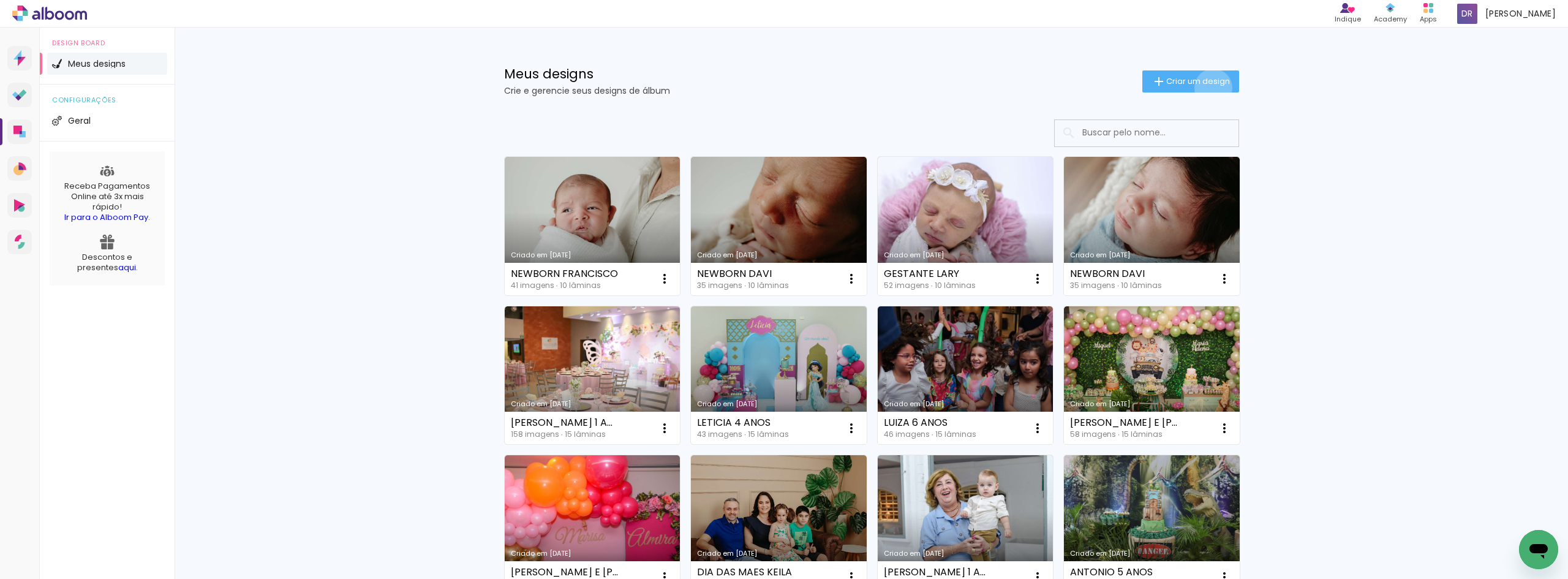
click at [1206, 87] on paper-button "Criar um design" at bounding box center [1191, 81] width 97 height 22
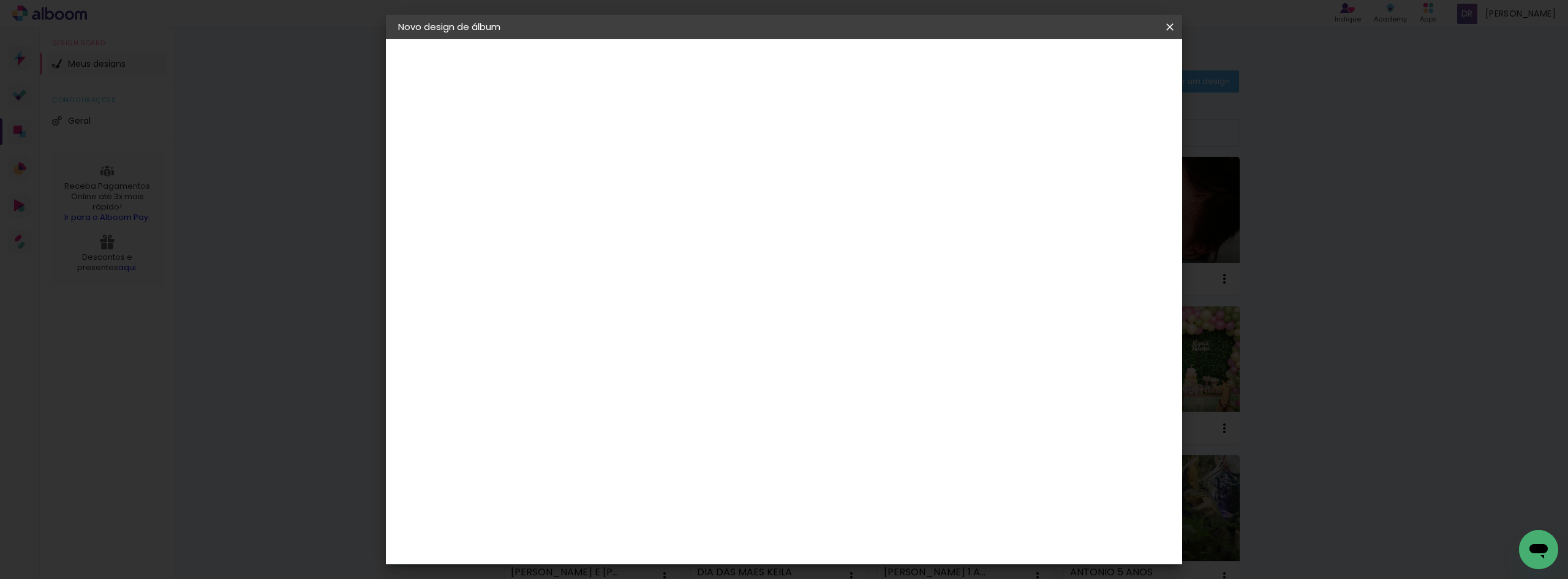
click at [598, 164] on input at bounding box center [598, 164] width 0 height 19
type input "[PERSON_NAME] 3 ANOS"
type paper-input "[PERSON_NAME] 3 ANOS"
click at [0, 0] on slot "Avançar" at bounding box center [0, 0] width 0 height 0
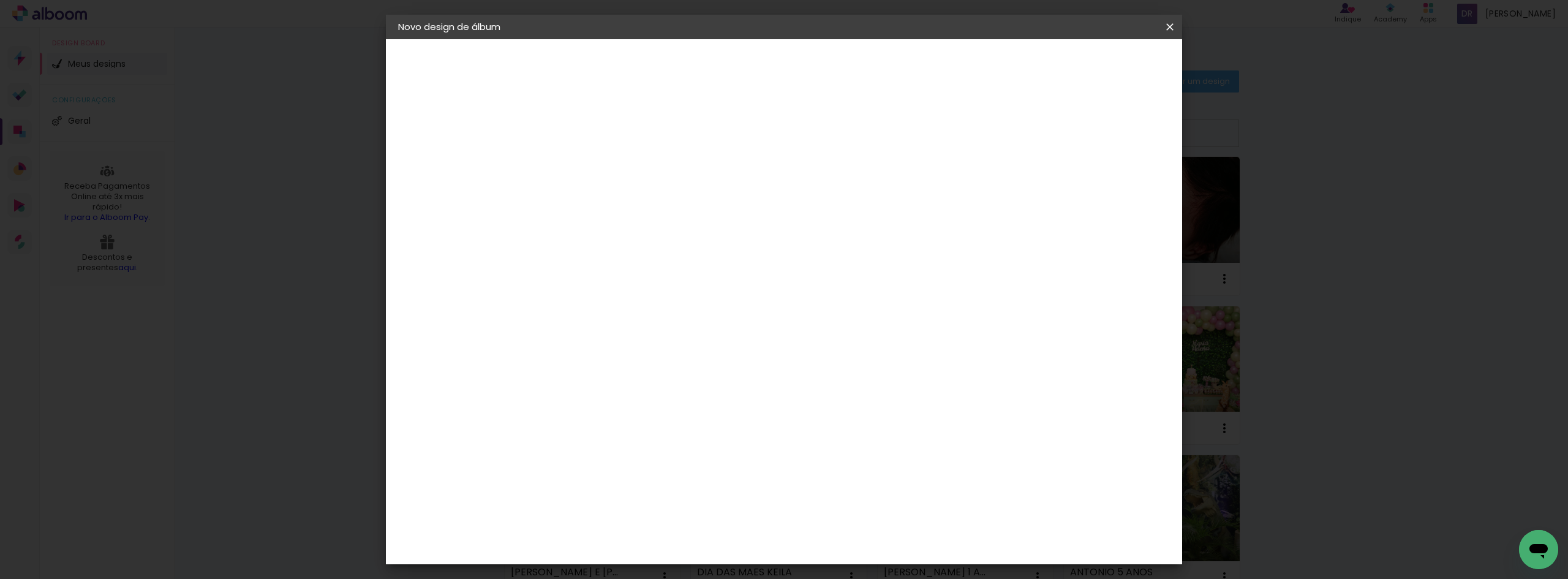
click at [617, 393] on div "Clan Color" at bounding box center [603, 403] width 27 height 20
click at [846, 52] on header "Fornecedor Escolha um fornecedor ou avance com o tamanho livre. Voltar Avançar" at bounding box center [695, 75] width 300 height 73
click at [0, 0] on slot "Avançar" at bounding box center [0, 0] width 0 height 0
click at [727, 436] on span "20 × 20 cm" at bounding box center [704, 448] width 45 height 25
click at [0, 0] on slot "Avançar" at bounding box center [0, 0] width 0 height 0
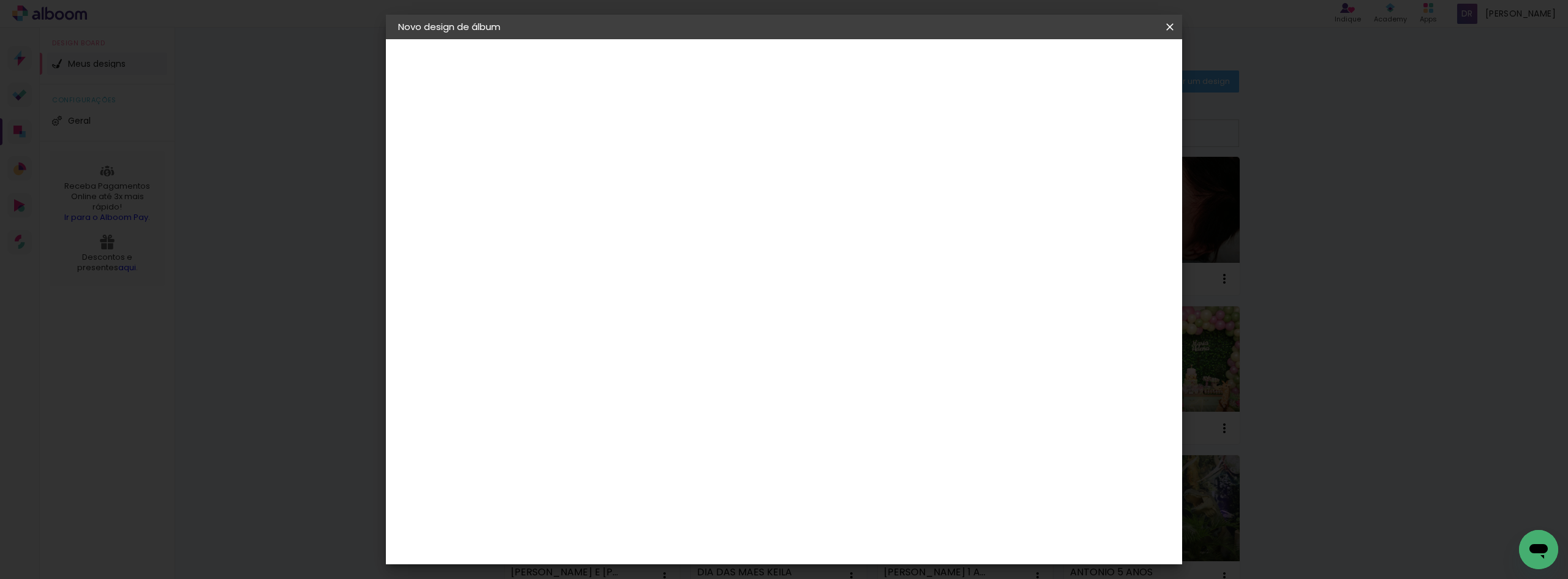
click at [1090, 48] on header "Revisão Verifique as configurações do seu álbum. Voltar Iniciar design" at bounding box center [834, 71] width 579 height 63
click at [1093, 61] on span "Iniciar design" at bounding box center [1065, 65] width 56 height 9
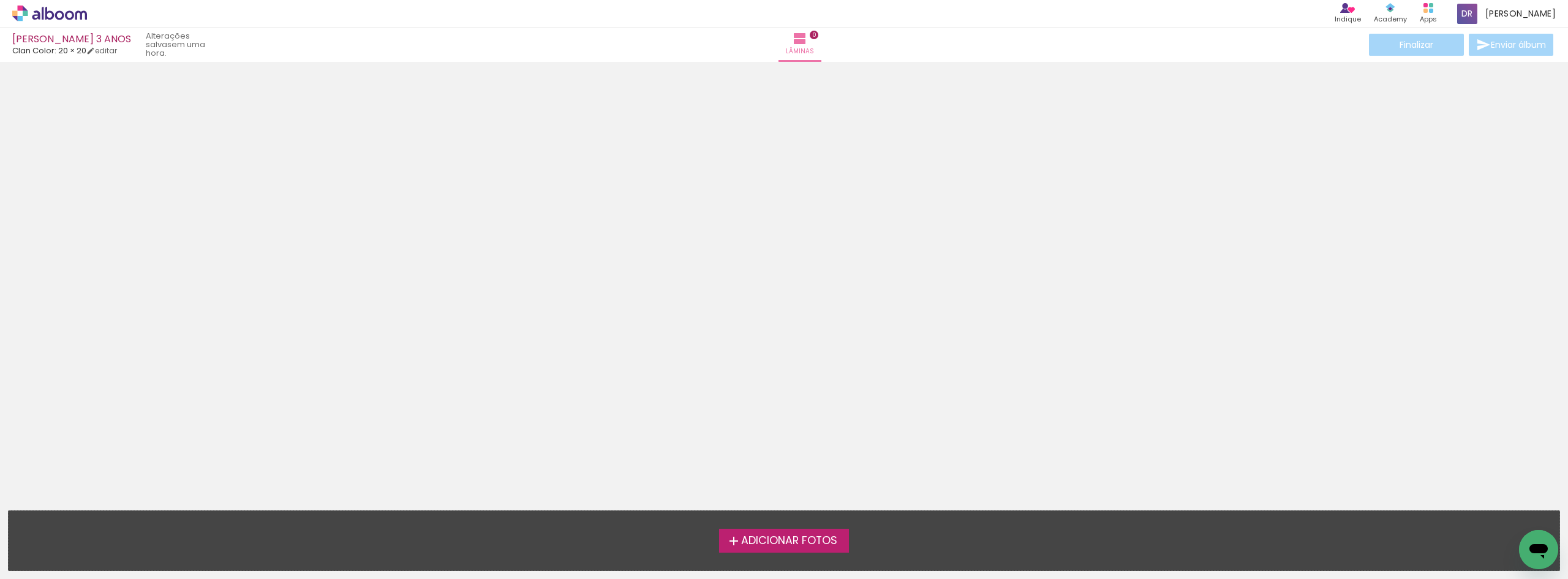
click at [796, 535] on span "Adicionar Fotos" at bounding box center [789, 540] width 96 height 11
click at [0, 0] on input "file" at bounding box center [0, 0] width 0 height 0
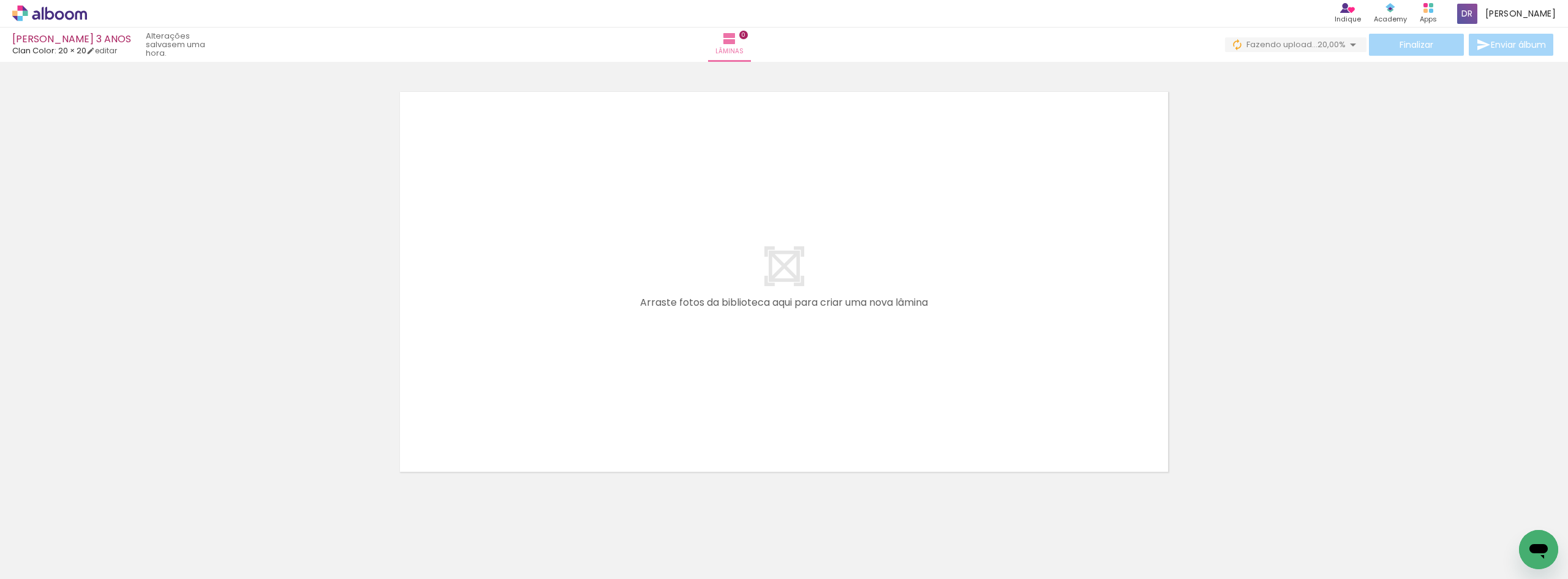
click at [1197, 240] on div at bounding box center [784, 266] width 1568 height 432
click at [1317, 39] on span "20,00%" at bounding box center [1331, 45] width 28 height 12
click at [1496, 208] on div at bounding box center [784, 266] width 1568 height 432
click at [151, 236] on div at bounding box center [784, 266] width 1568 height 432
click at [1226, 255] on div at bounding box center [784, 266] width 1568 height 432
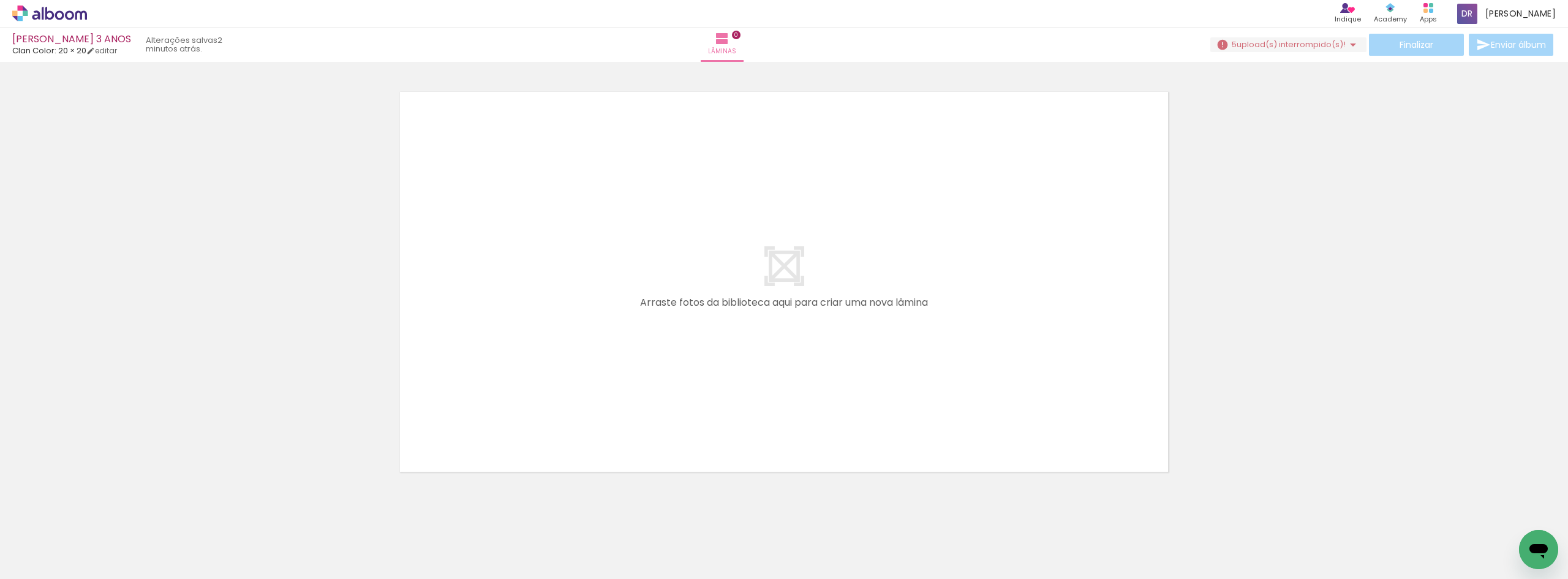
click at [1364, 231] on div at bounding box center [784, 266] width 1568 height 432
